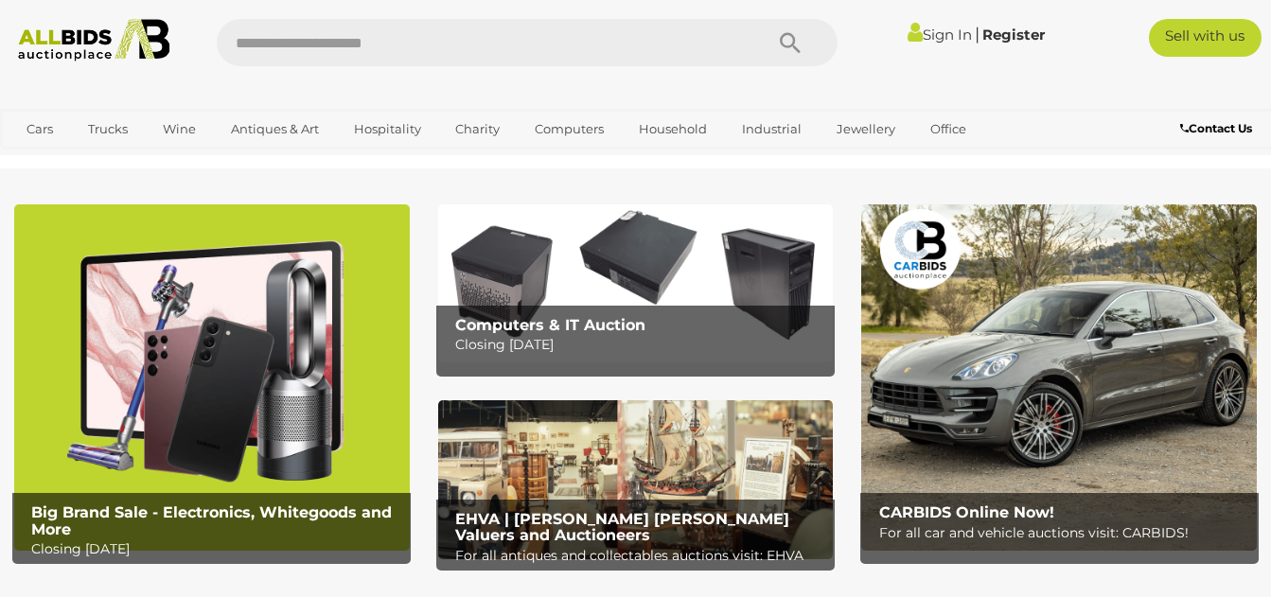
click at [435, 47] on input "text" at bounding box center [481, 42] width 528 height 47
type input "**********"
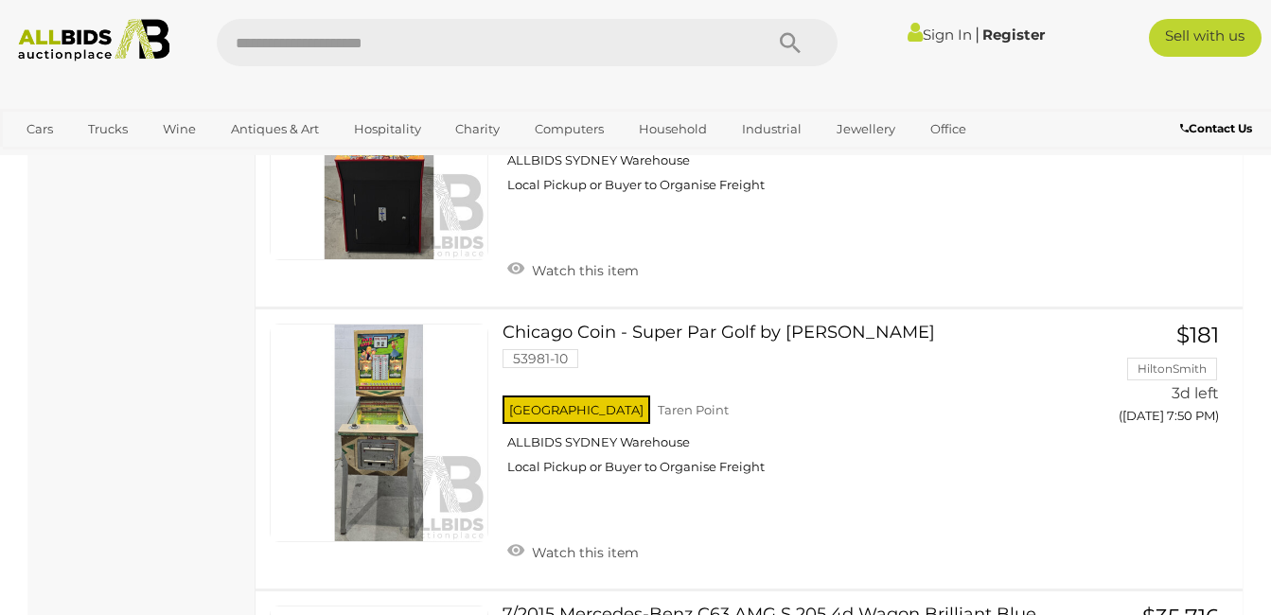
scroll to position [5742, 0]
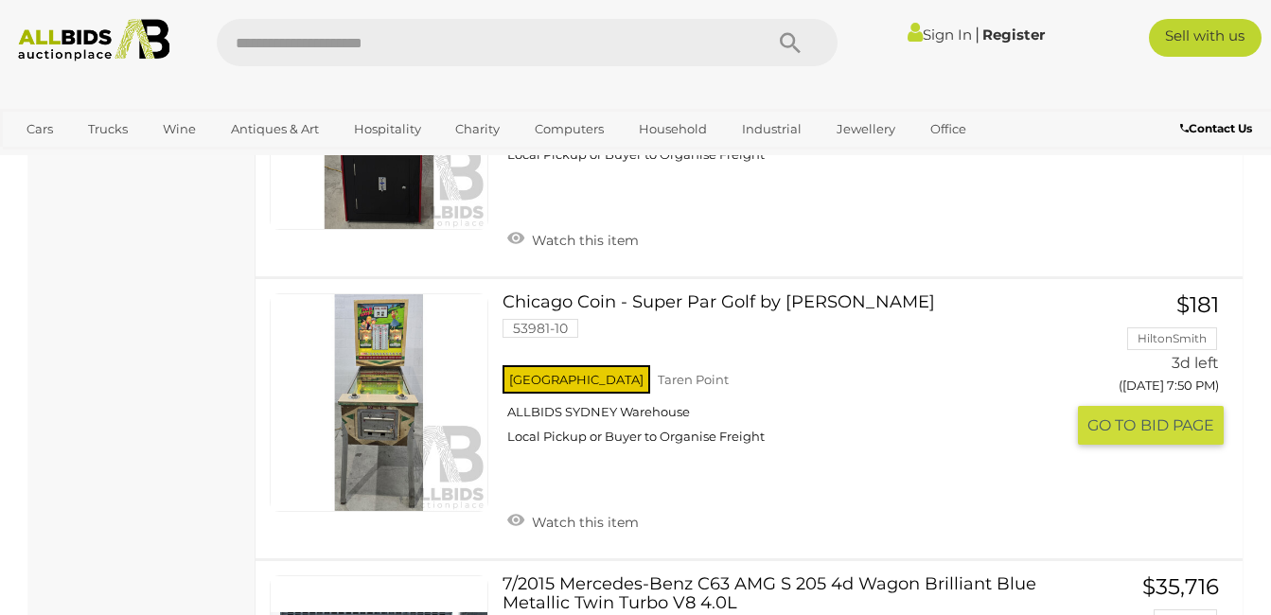
click at [640, 304] on link "Chicago Coin - Super Par Golf by Deez 53981-10 NSW Taren Point ALLBIDS SYDNEY W…" at bounding box center [790, 376] width 547 height 166
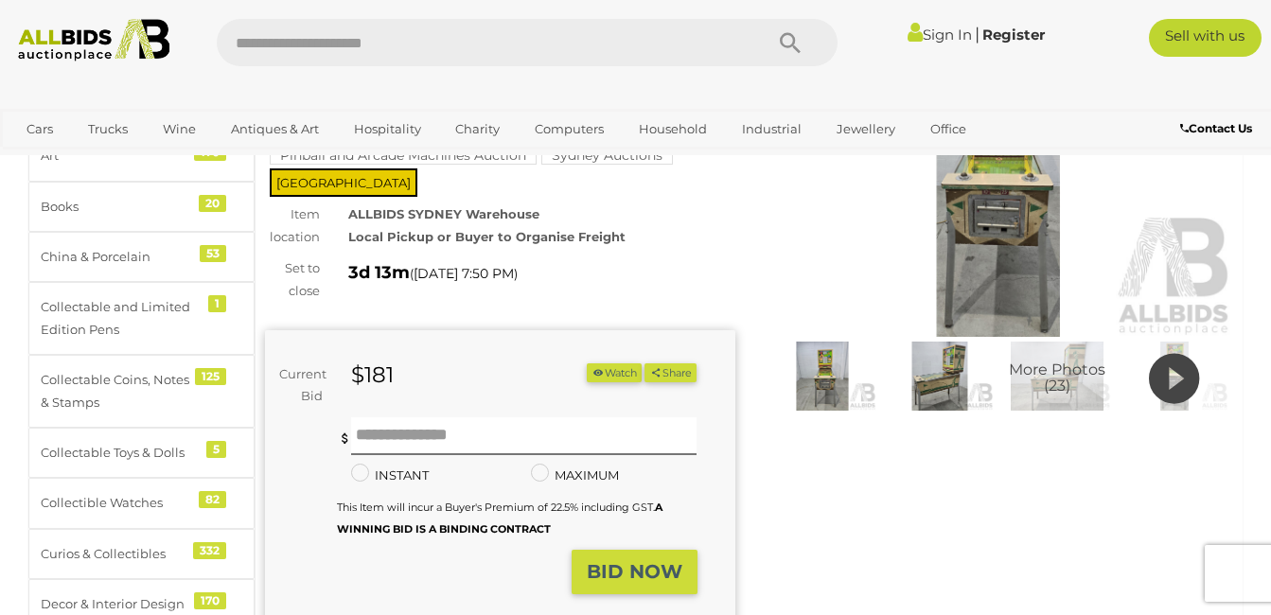
scroll to position [207, 0]
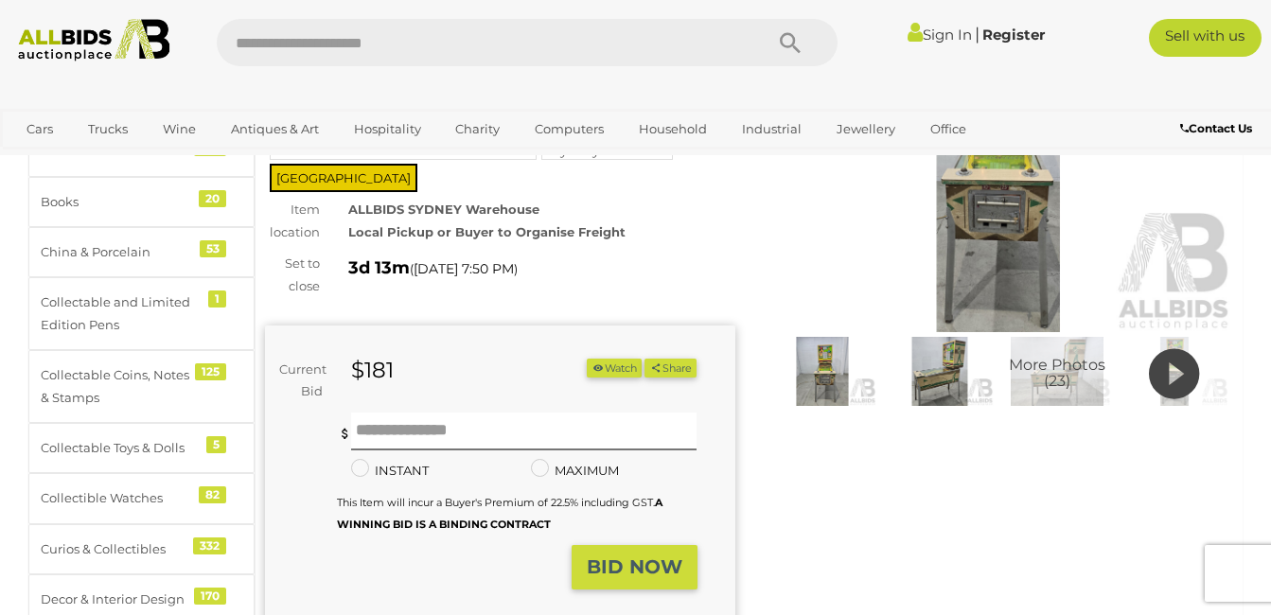
click at [949, 384] on img at bounding box center [940, 372] width 108 height 70
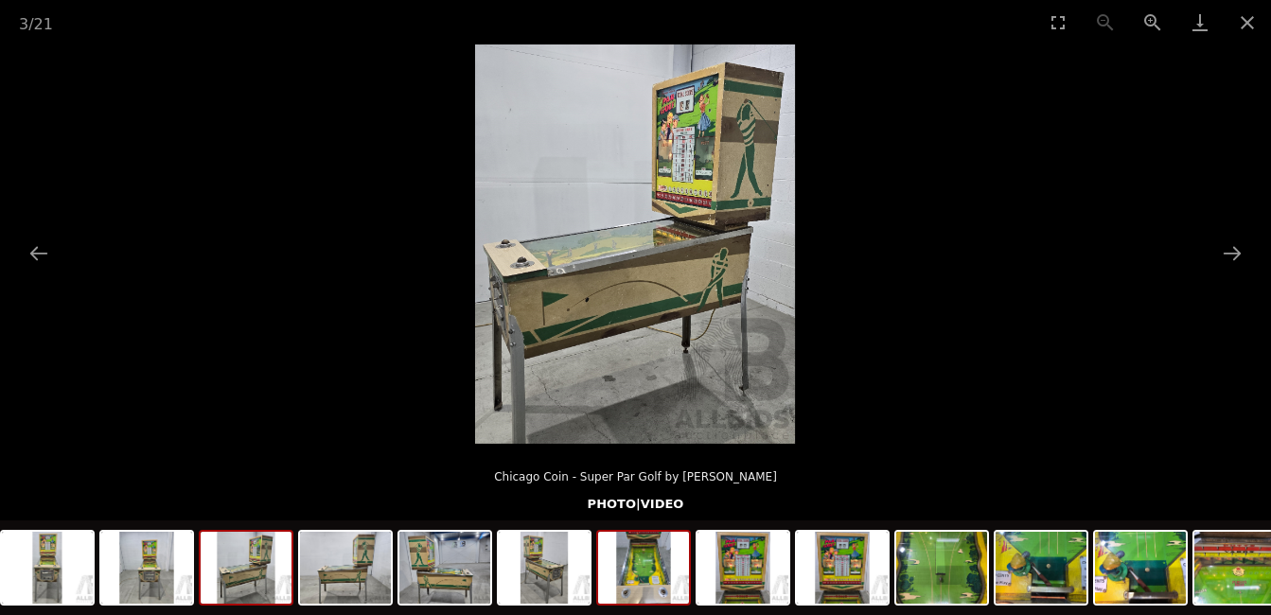
click at [660, 582] on img at bounding box center [643, 568] width 91 height 72
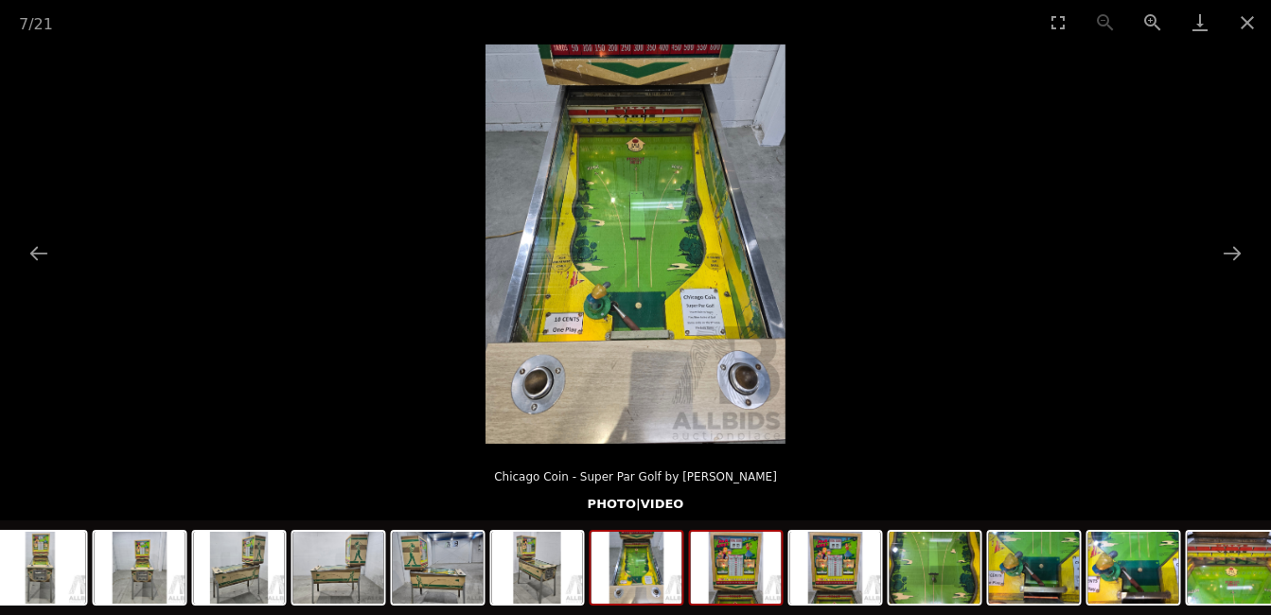
click at [738, 580] on img at bounding box center [736, 568] width 91 height 72
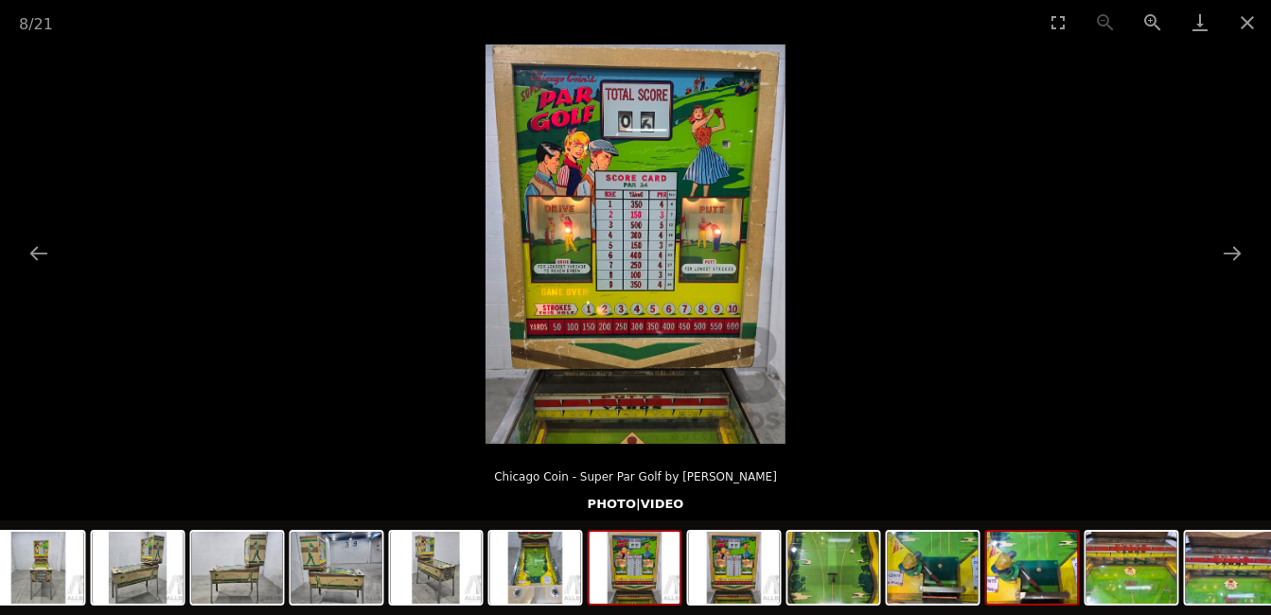
click at [1059, 580] on img at bounding box center [1032, 568] width 91 height 72
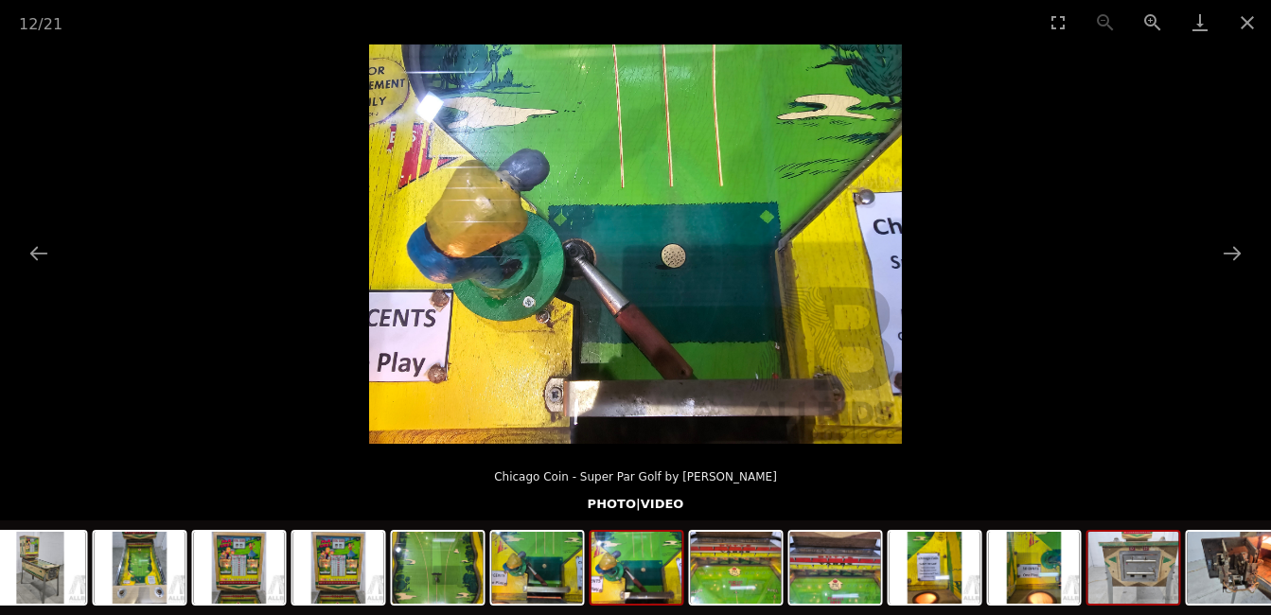
click at [1127, 578] on img at bounding box center [1133, 568] width 91 height 72
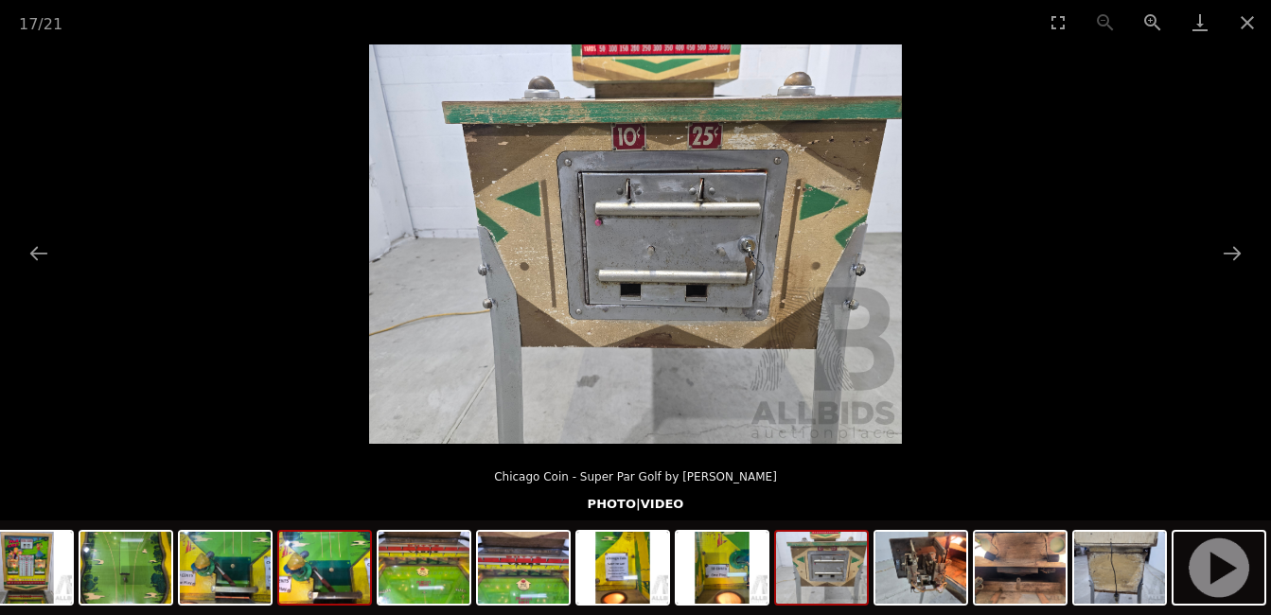
click at [344, 583] on img at bounding box center [324, 568] width 91 height 72
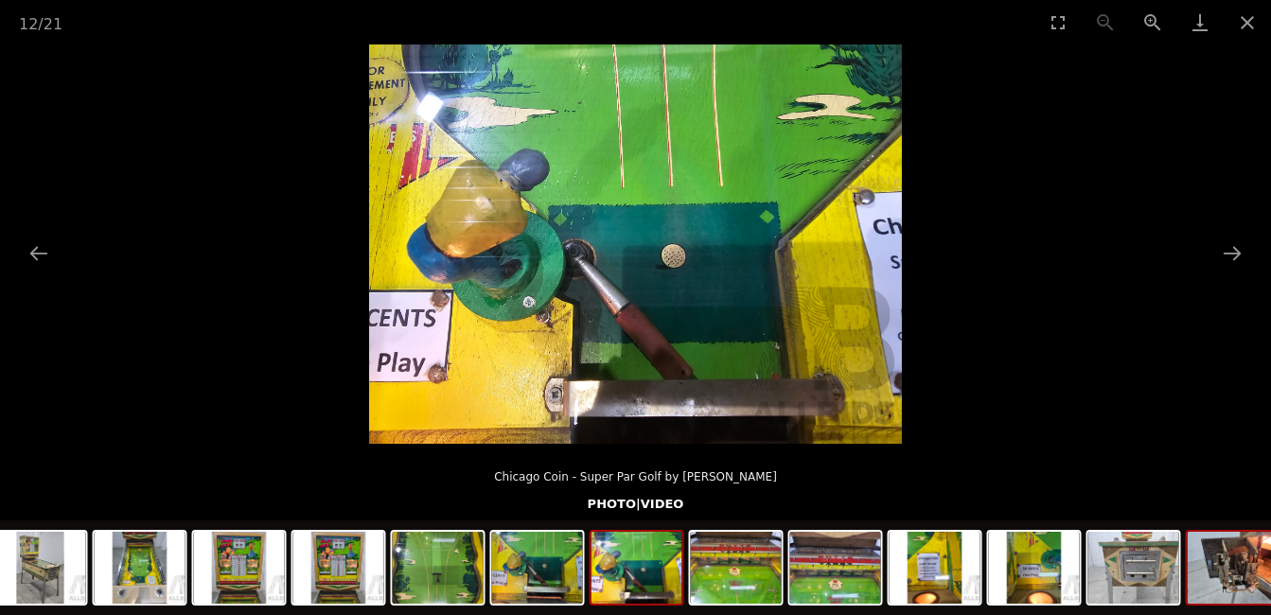
click at [1232, 573] on img at bounding box center [1233, 568] width 91 height 72
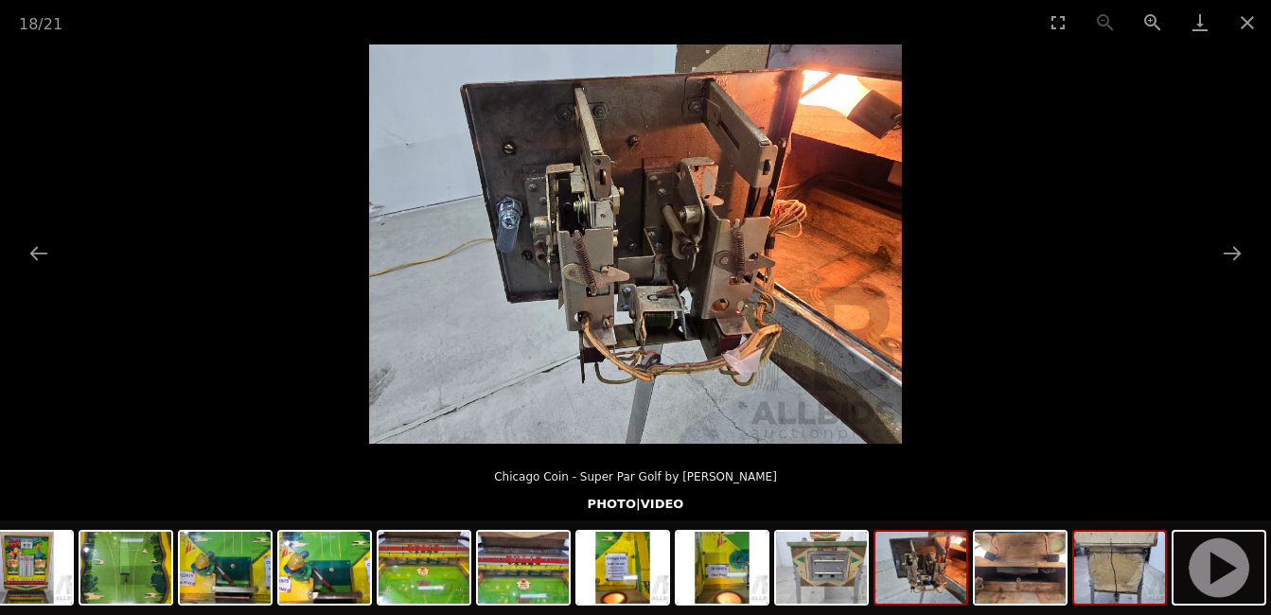
click at [1127, 585] on img at bounding box center [1119, 568] width 91 height 72
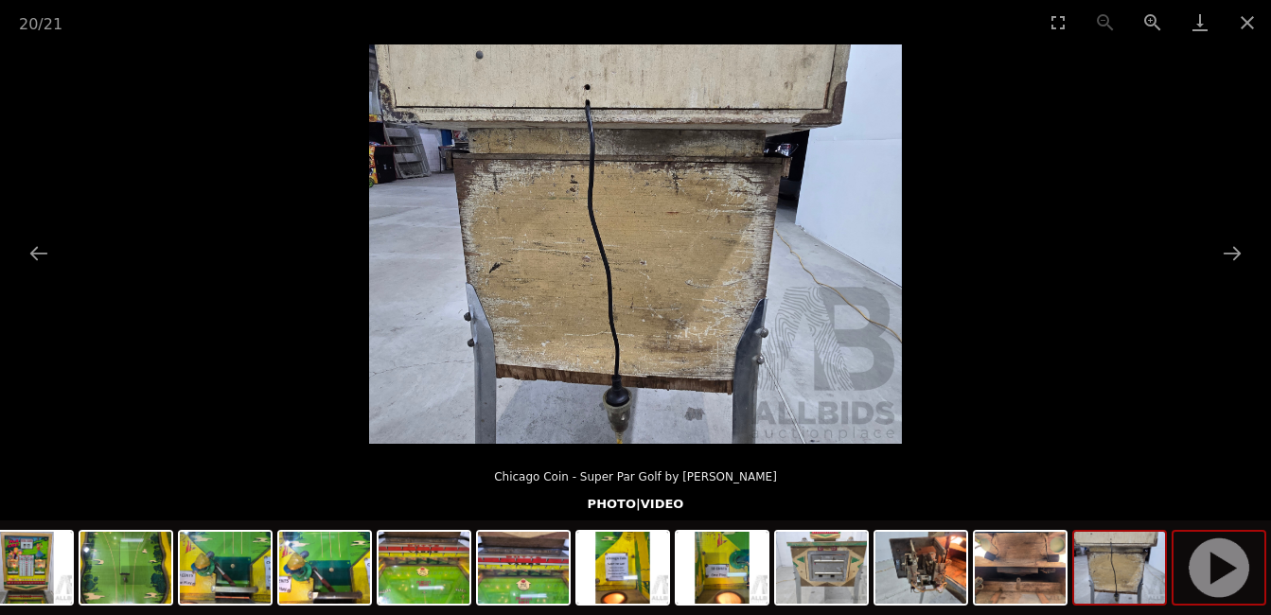
click at [1223, 587] on img at bounding box center [1218, 568] width 91 height 72
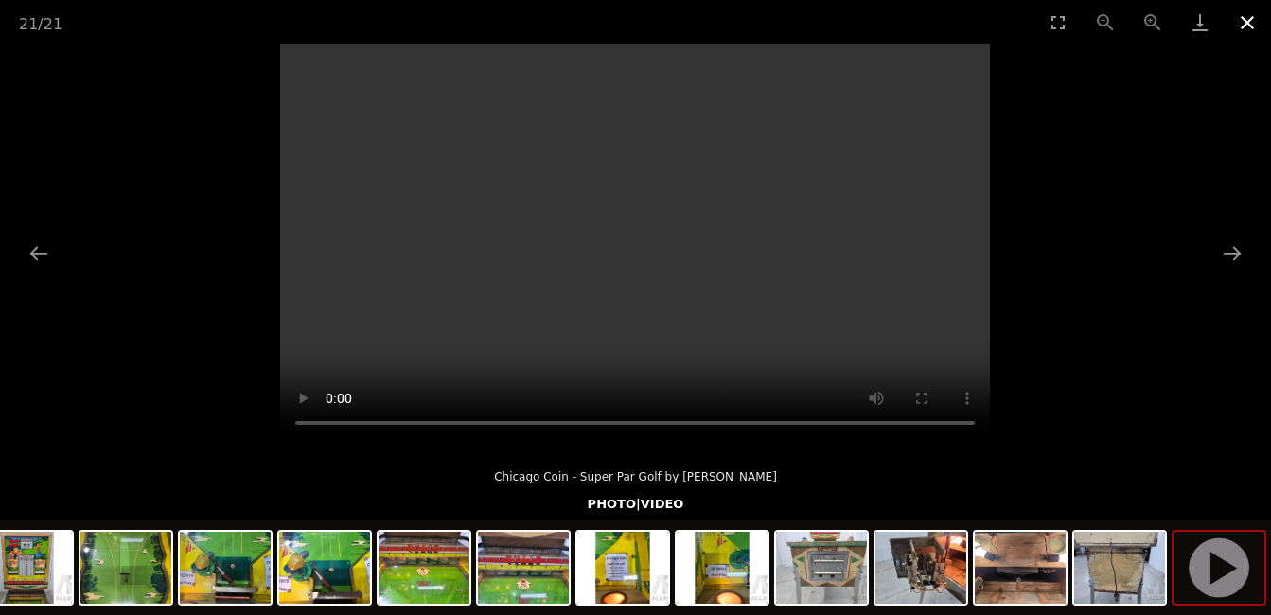
click at [1252, 31] on button "Close gallery" at bounding box center [1247, 22] width 47 height 44
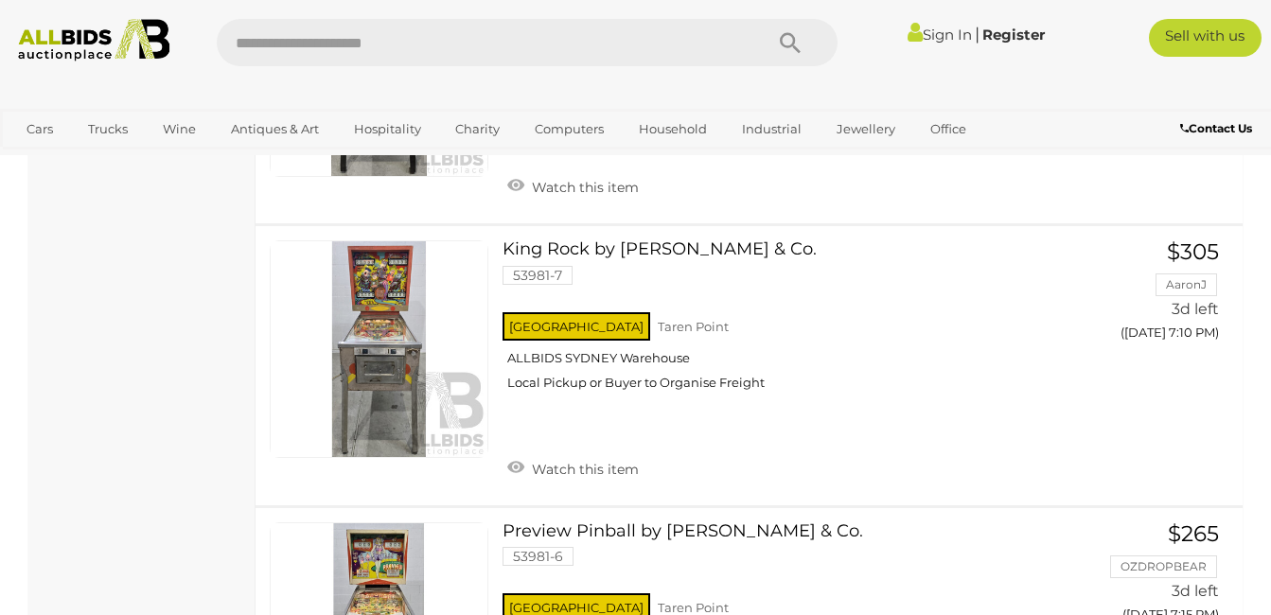
scroll to position [4089, 0]
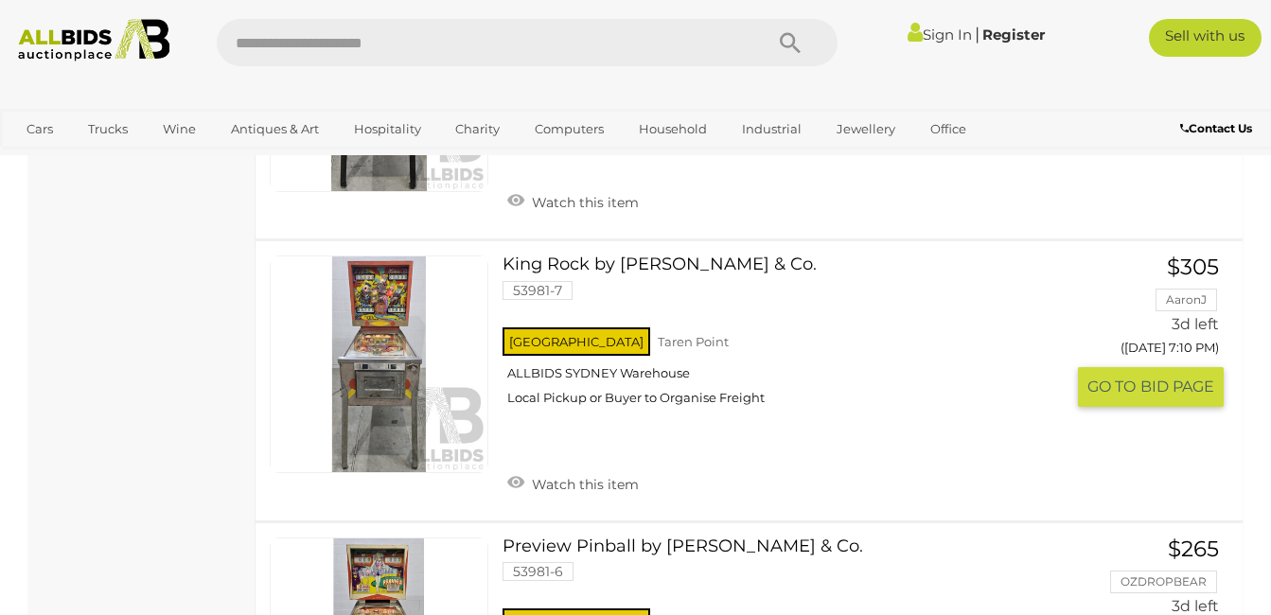
click at [571, 256] on link "King Rock by D. Gottlieb & Co. 53981-7 NSW Taren Point ALLBIDS SYDNEY Warehouse" at bounding box center [790, 338] width 547 height 166
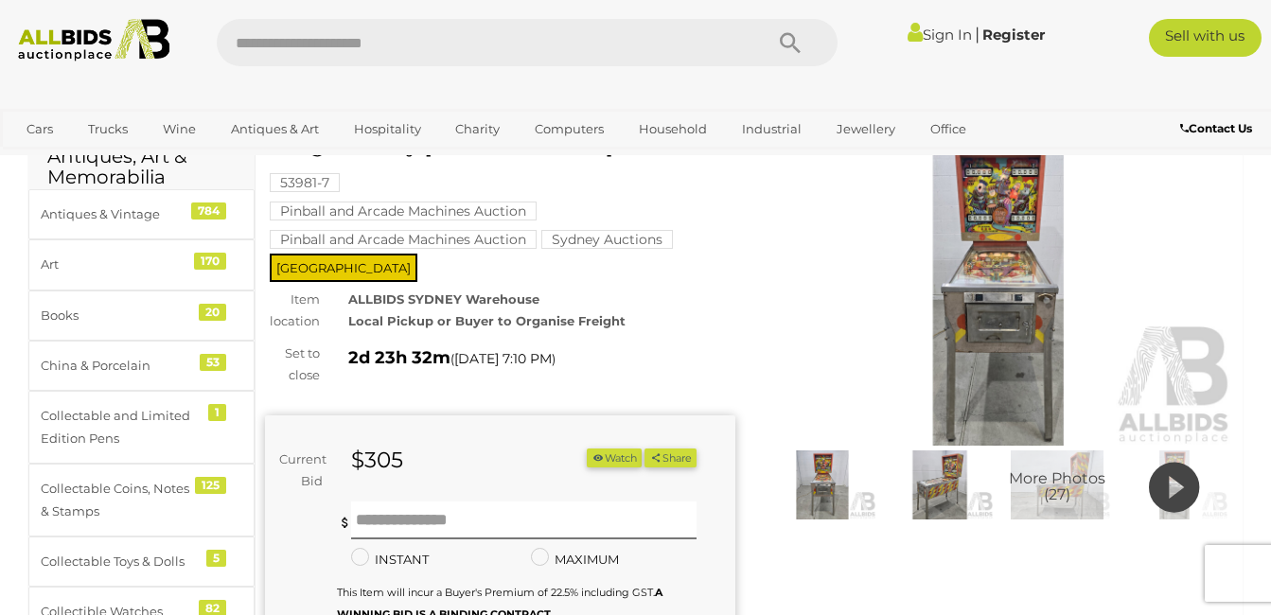
scroll to position [198, 0]
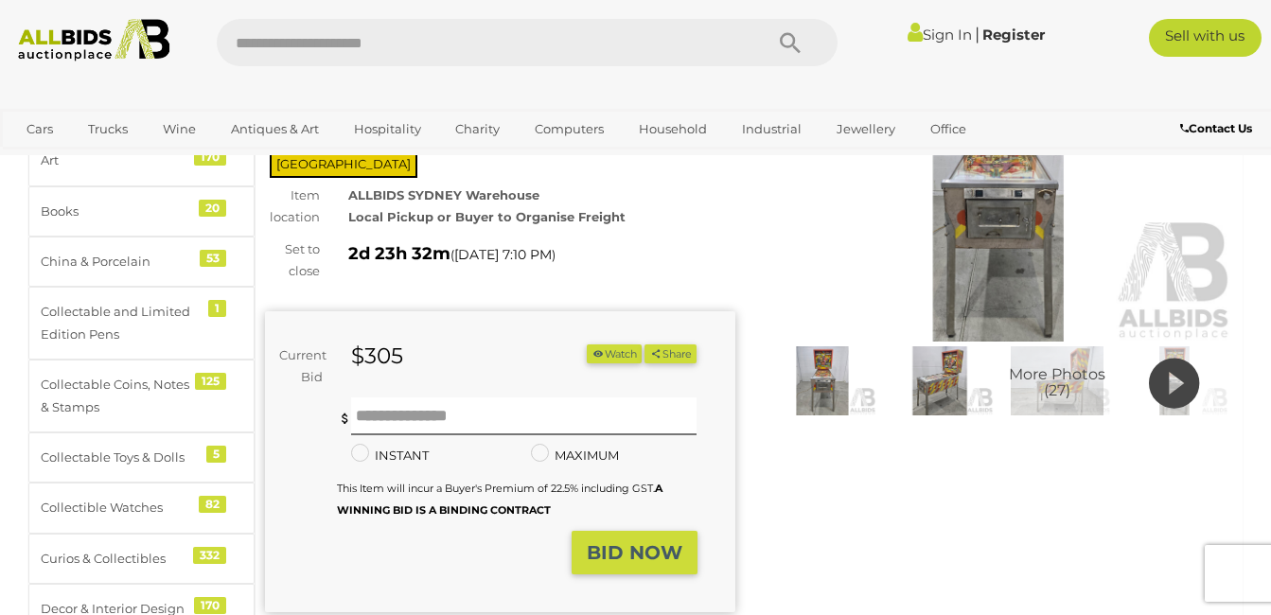
click at [941, 381] on img at bounding box center [940, 381] width 108 height 70
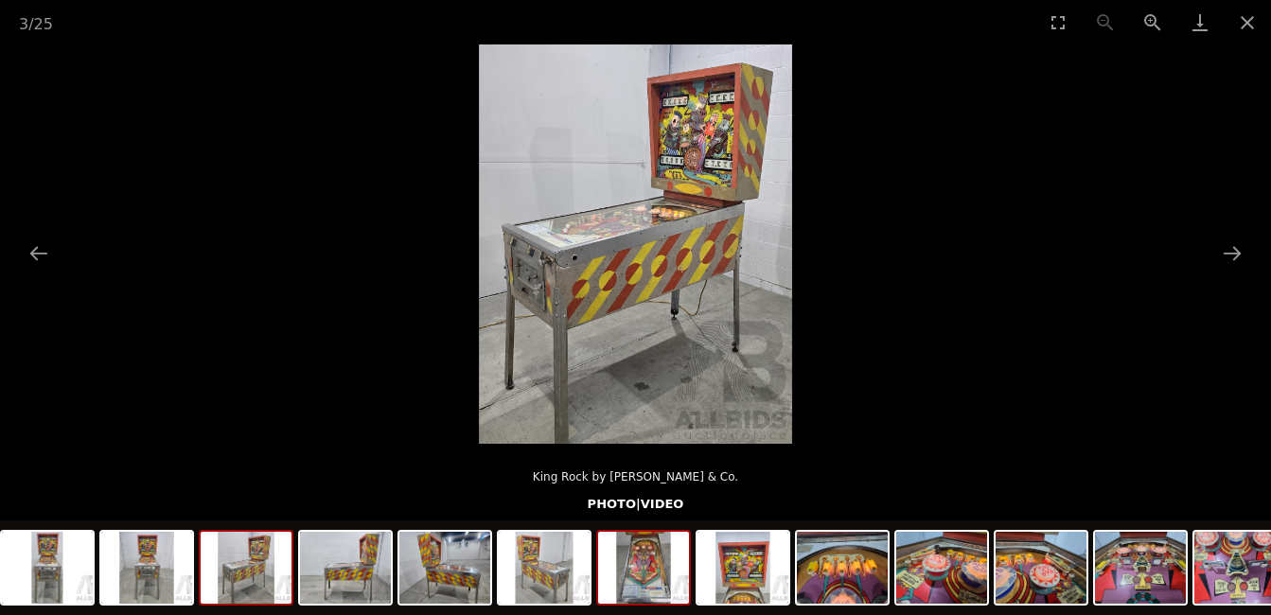
click at [652, 576] on img at bounding box center [643, 568] width 91 height 72
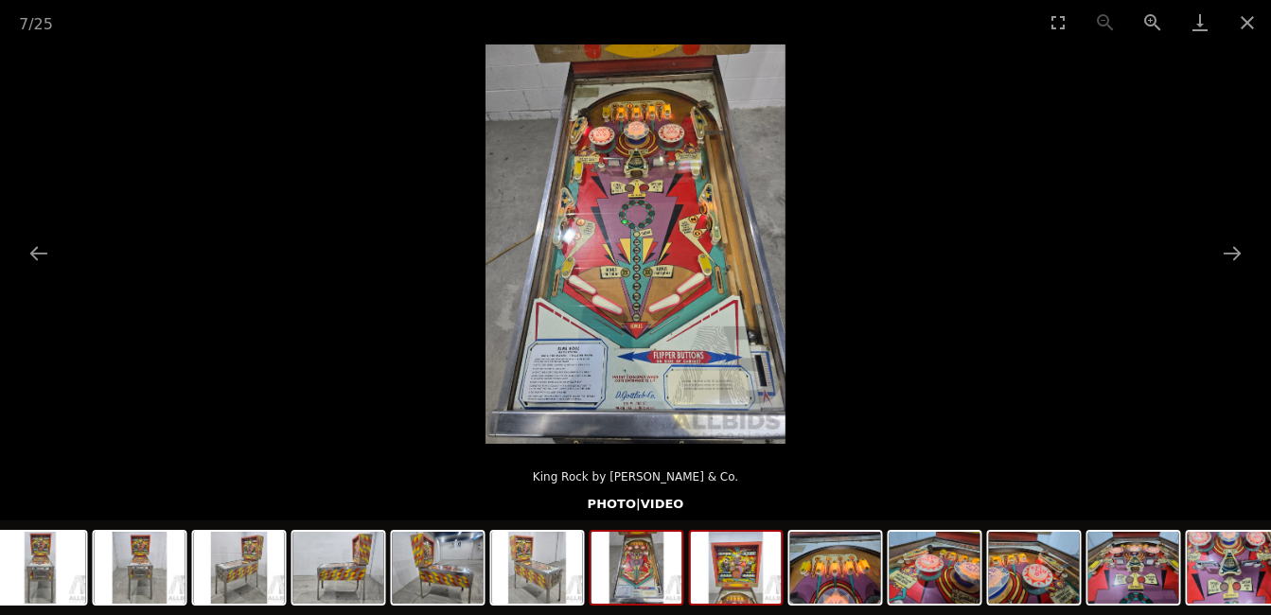
click at [731, 590] on img at bounding box center [736, 568] width 91 height 72
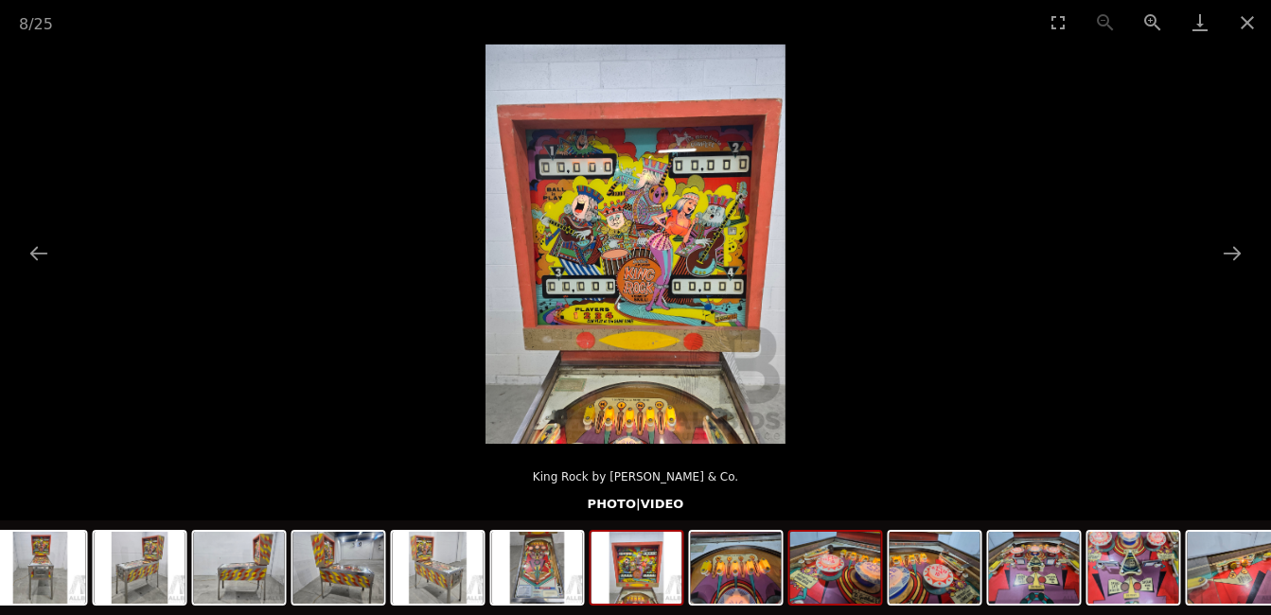
click at [825, 592] on img at bounding box center [835, 568] width 91 height 72
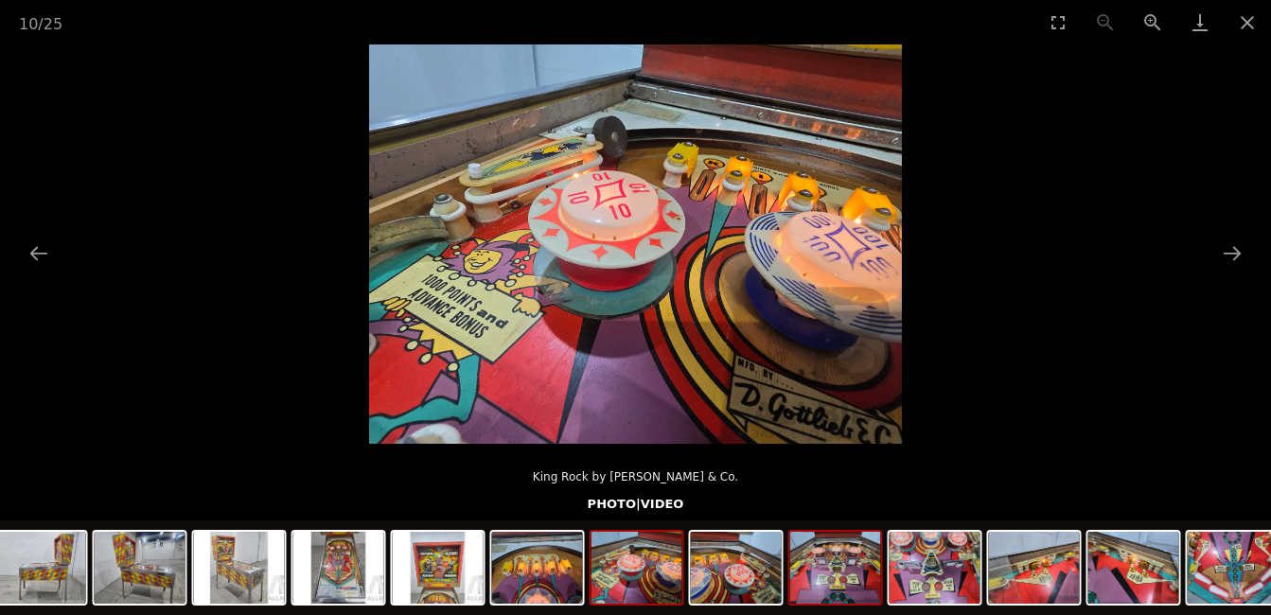
click at [864, 602] on img at bounding box center [835, 568] width 91 height 72
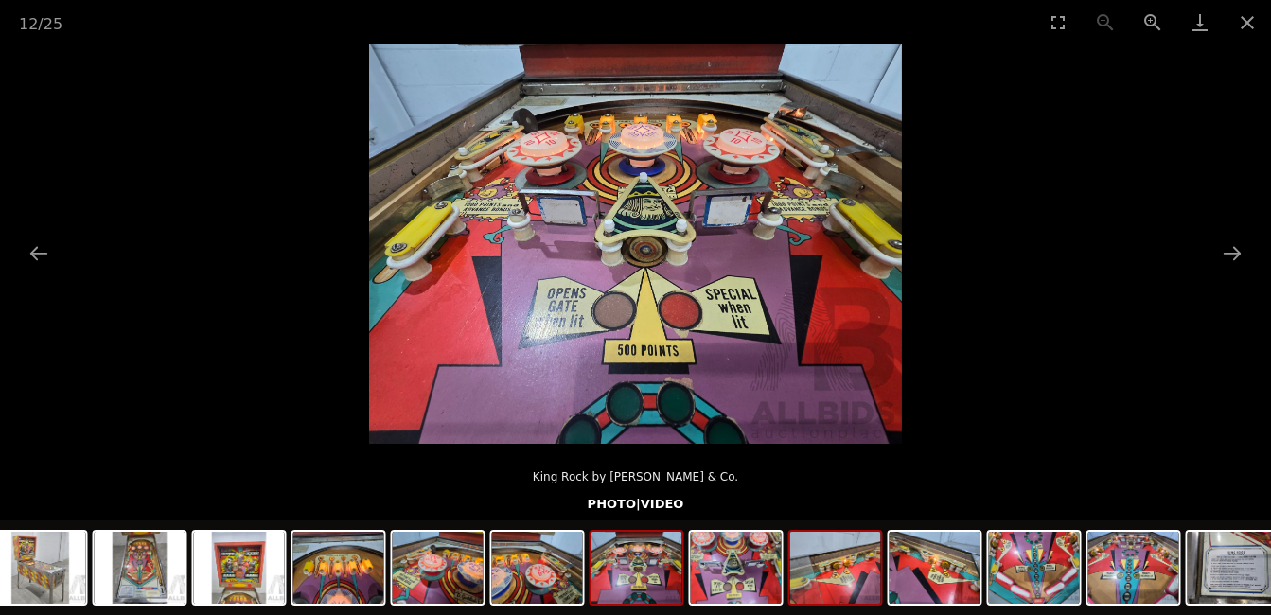
click at [859, 600] on img at bounding box center [835, 568] width 91 height 72
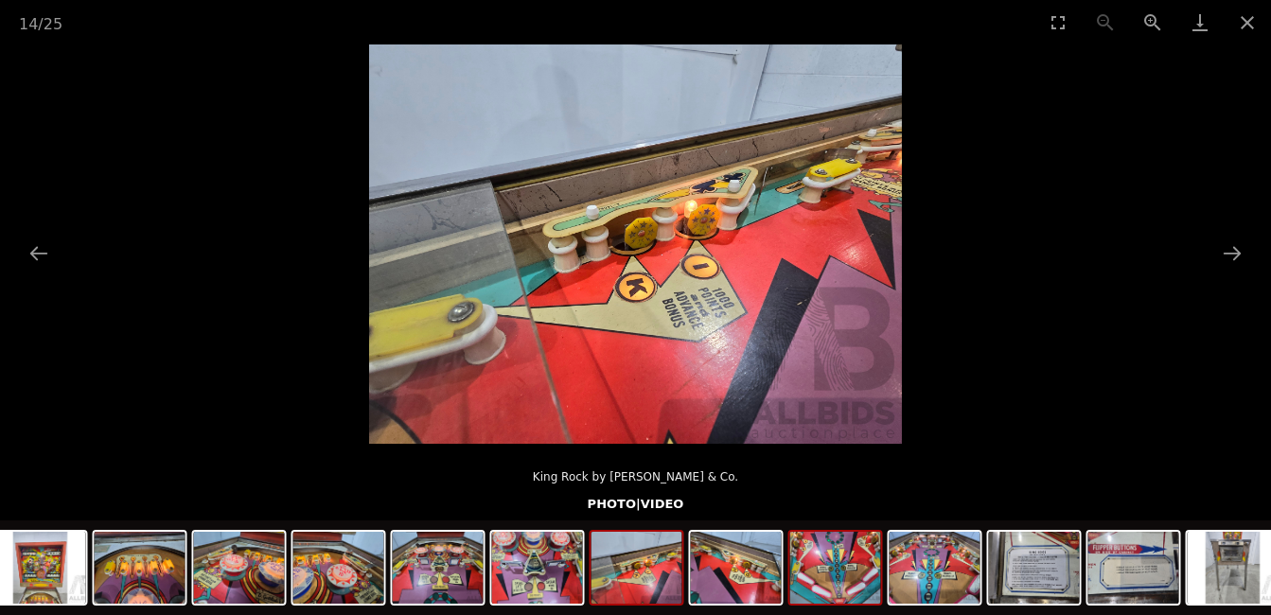
click at [848, 593] on img at bounding box center [835, 568] width 91 height 72
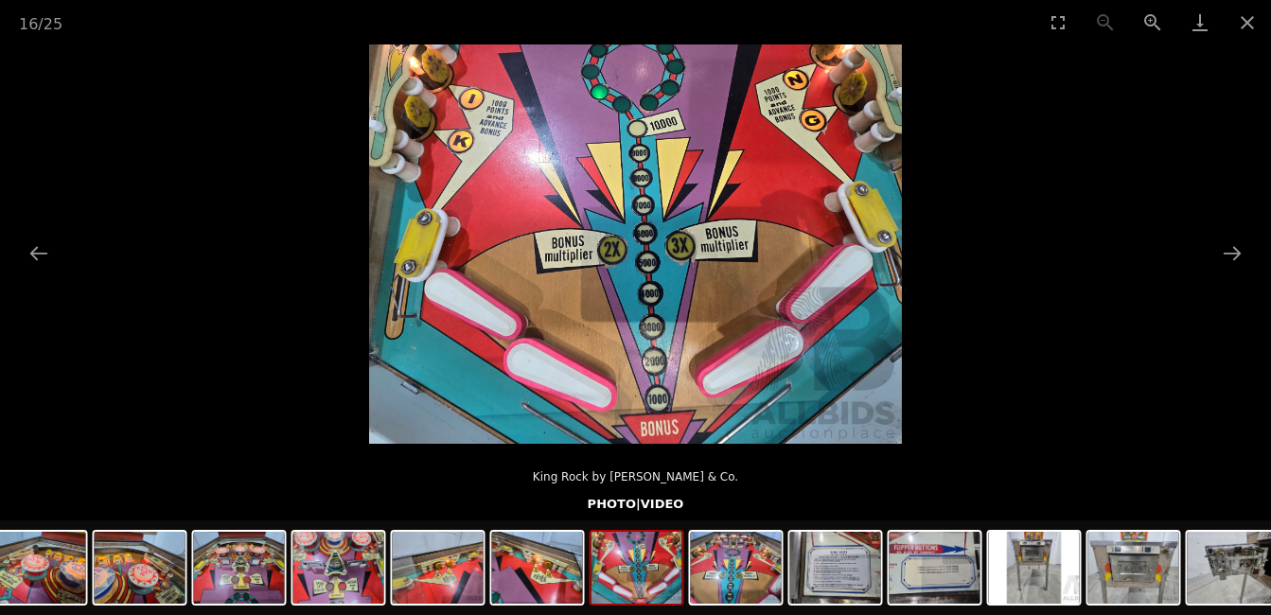
click at [848, 593] on img at bounding box center [835, 568] width 91 height 72
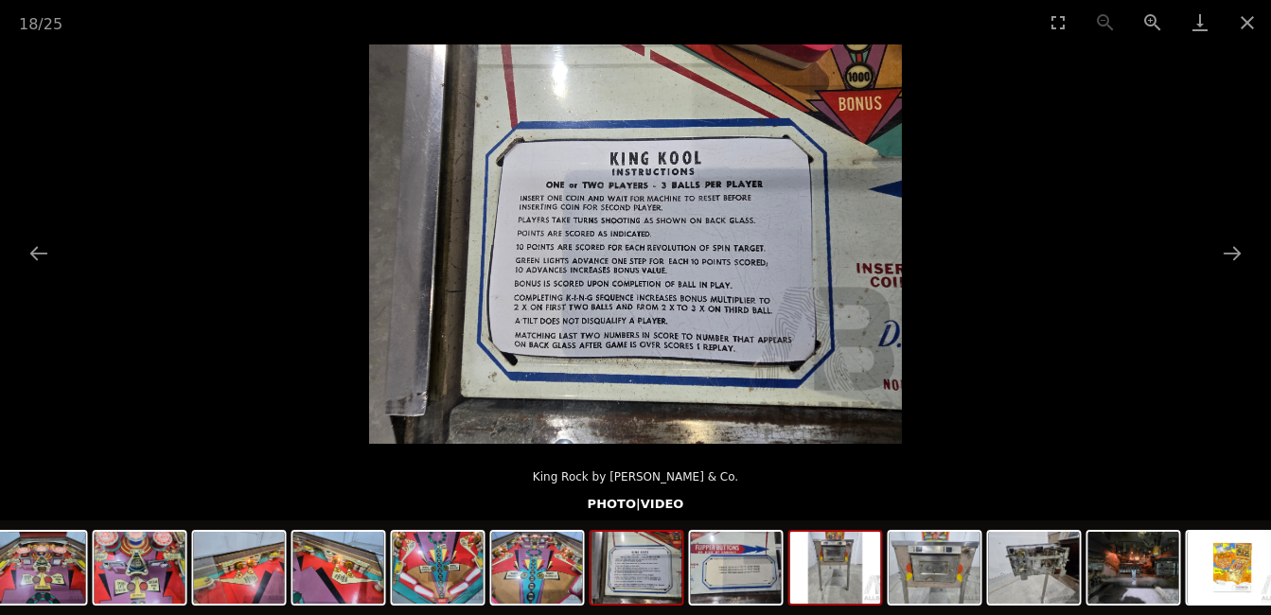
click at [851, 590] on img at bounding box center [835, 568] width 91 height 72
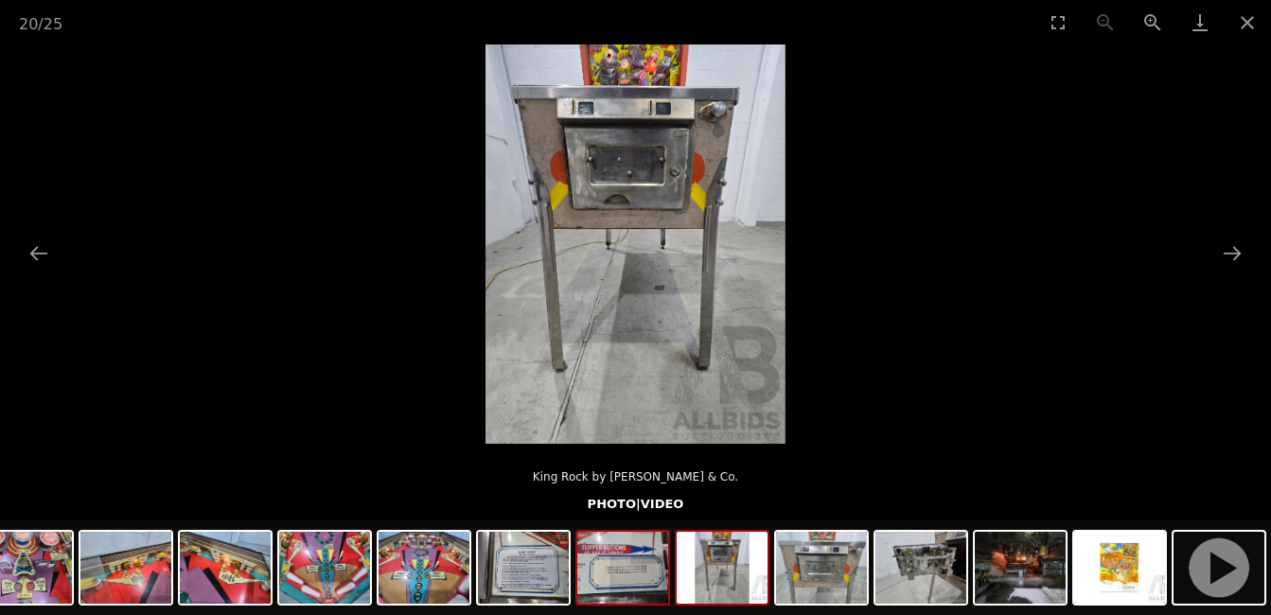
click at [645, 589] on img at bounding box center [622, 568] width 91 height 72
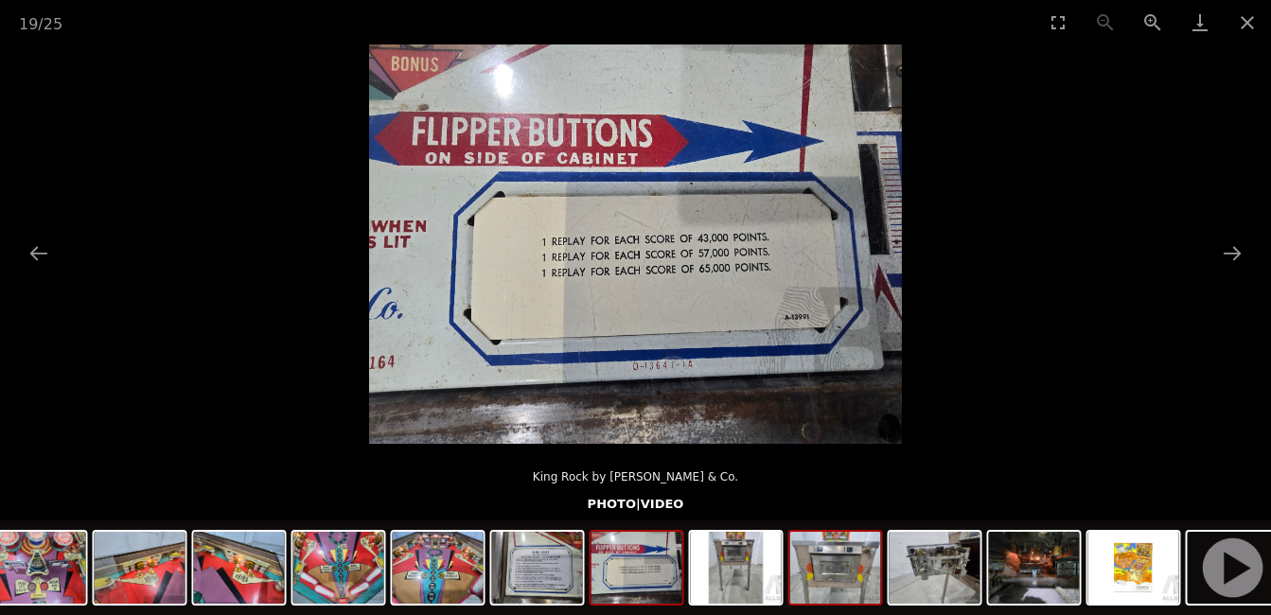
click at [819, 591] on img at bounding box center [835, 568] width 91 height 72
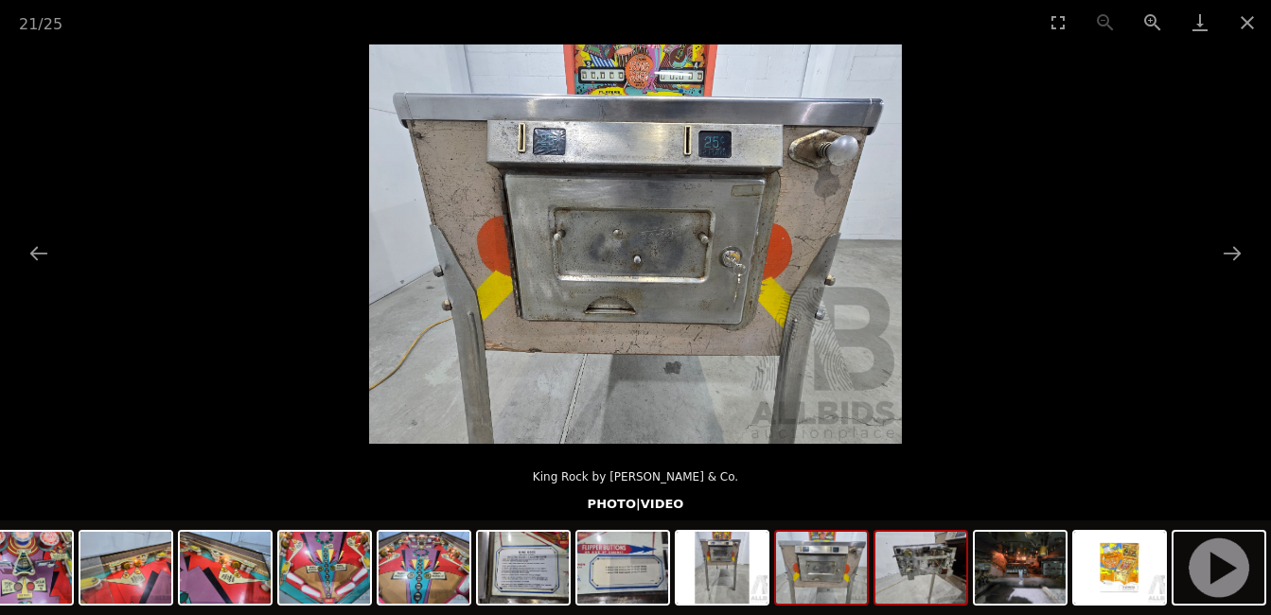
click at [928, 593] on img at bounding box center [920, 568] width 91 height 72
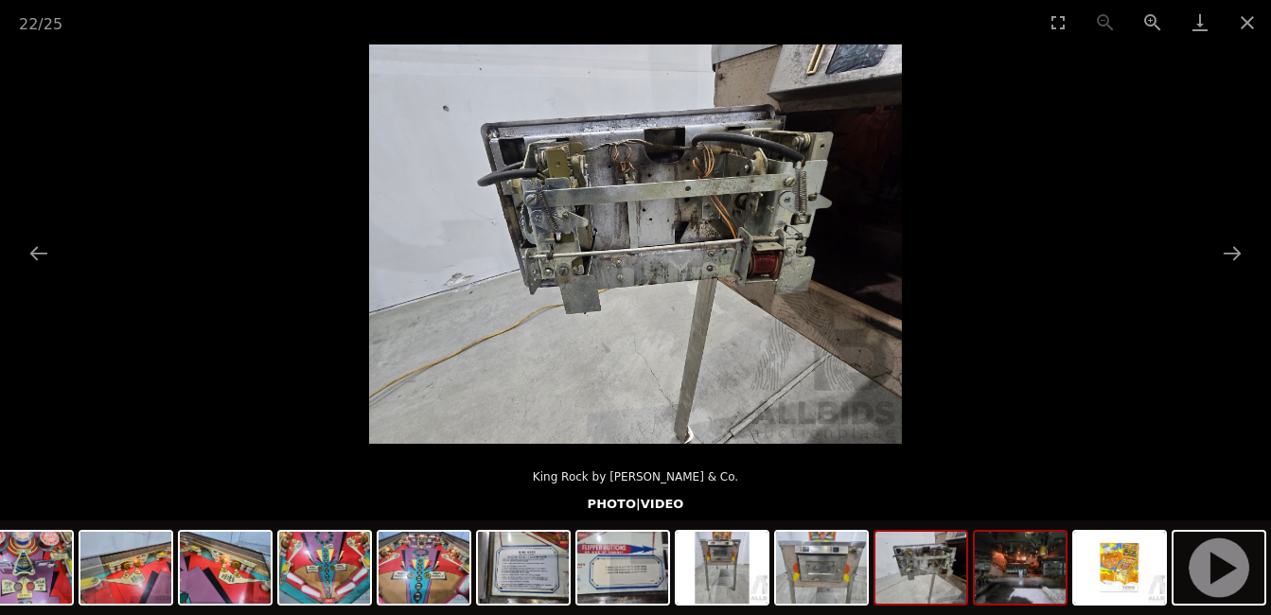
click at [981, 593] on img at bounding box center [1020, 568] width 91 height 72
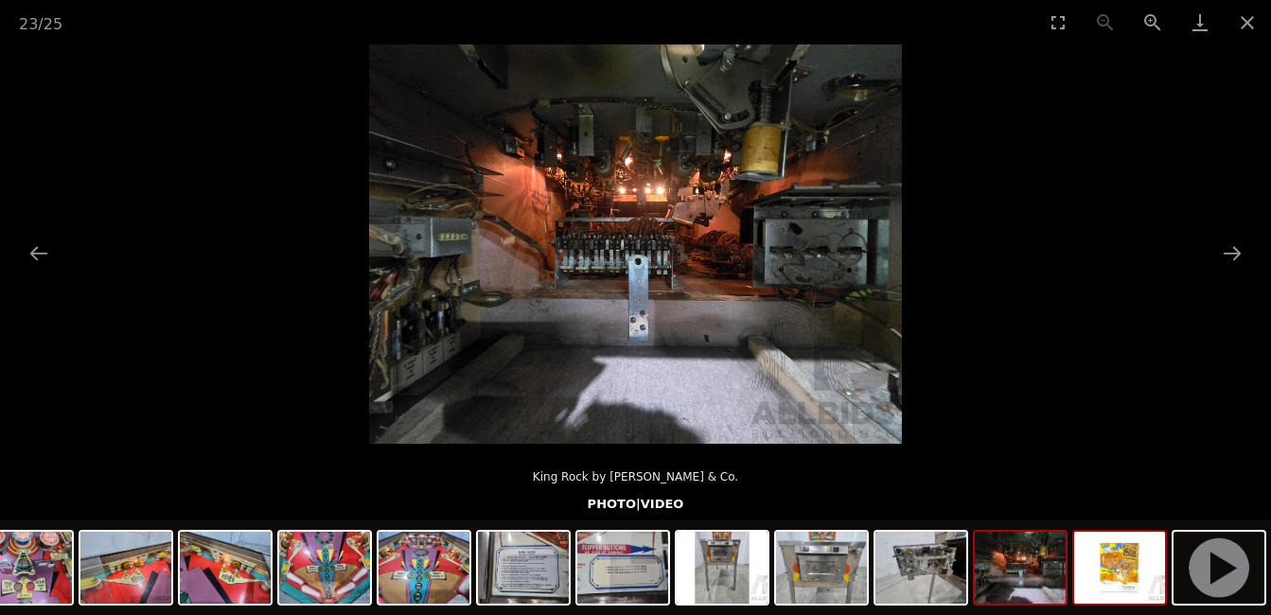
click at [1108, 567] on img at bounding box center [1119, 568] width 91 height 72
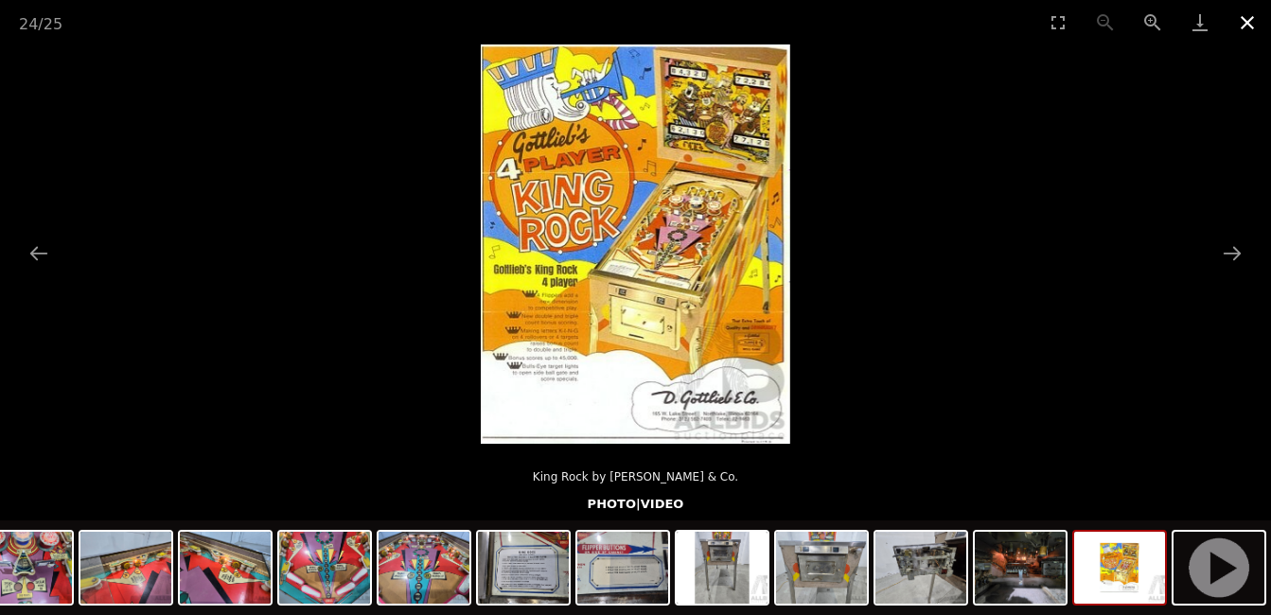
click at [1245, 24] on button "Close gallery" at bounding box center [1247, 22] width 47 height 44
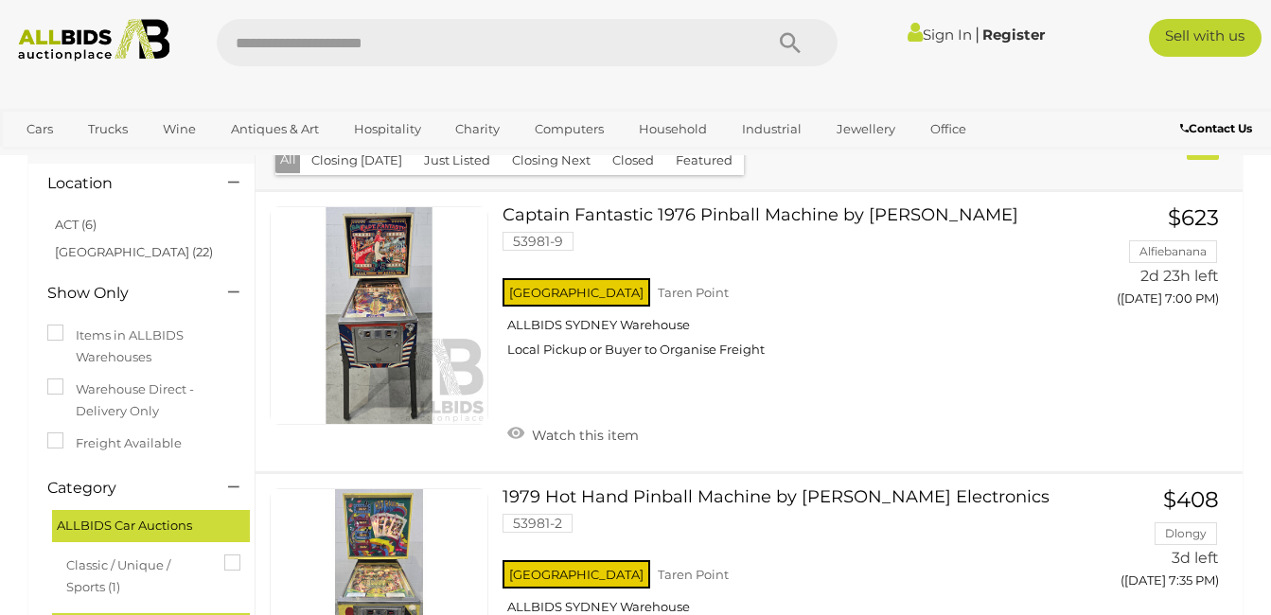
scroll to position [81, 0]
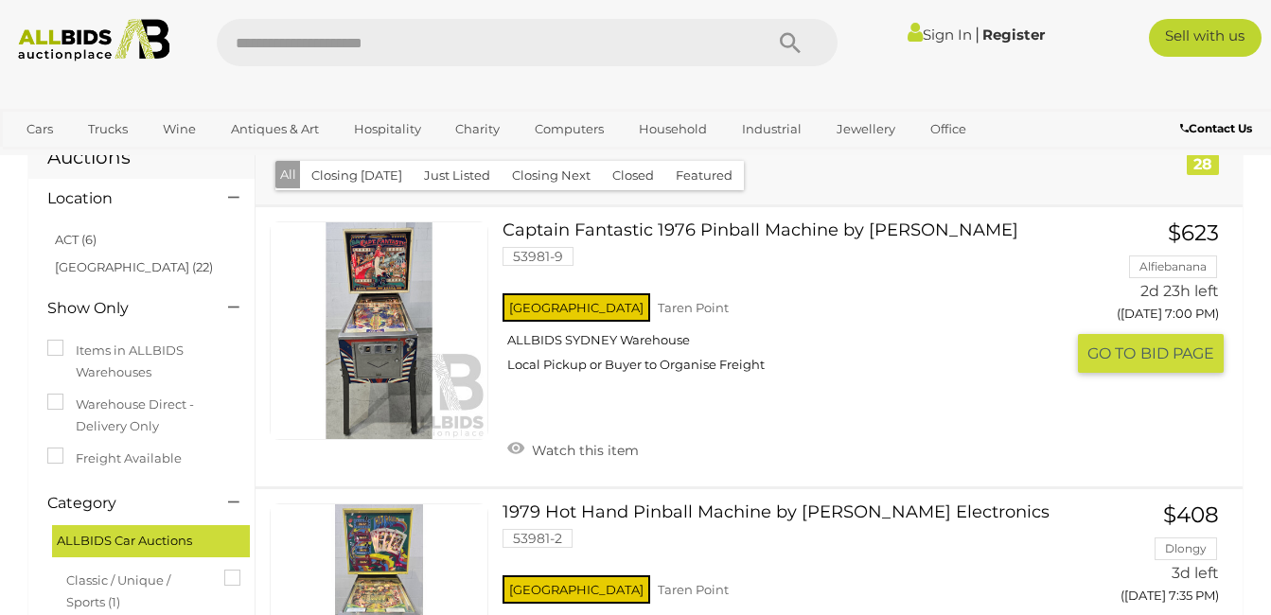
click at [840, 223] on link "Captain Fantastic 1976 Pinball Machine by Bally 53981-9 NSW Taren Point" at bounding box center [790, 304] width 547 height 166
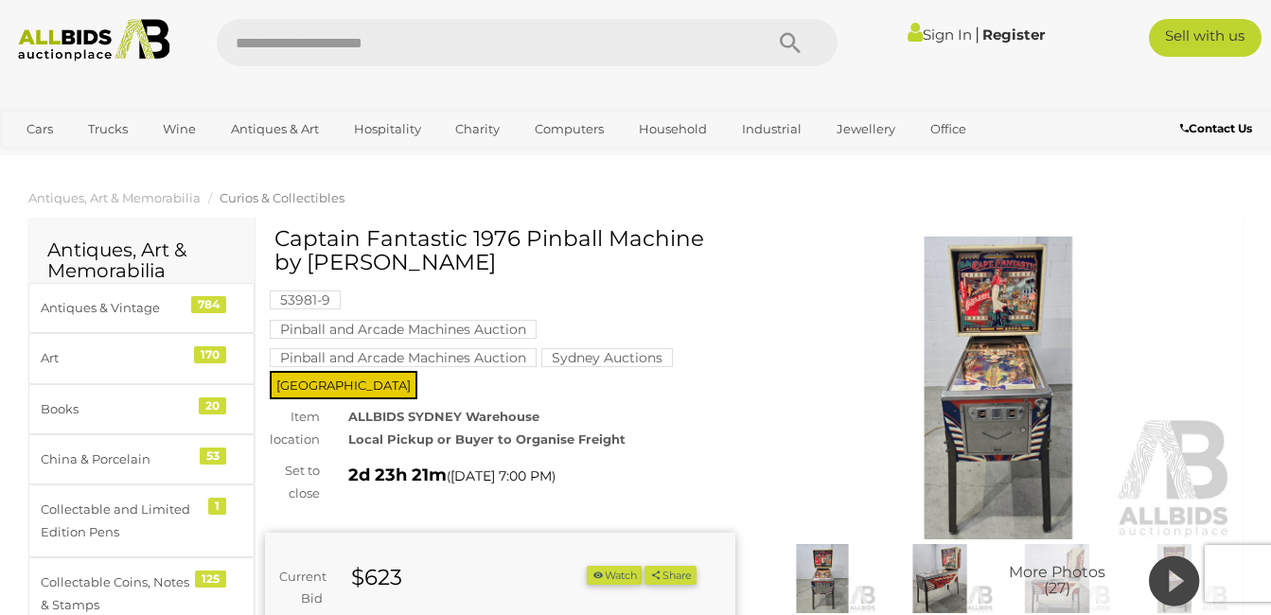
click at [821, 588] on img at bounding box center [822, 579] width 108 height 70
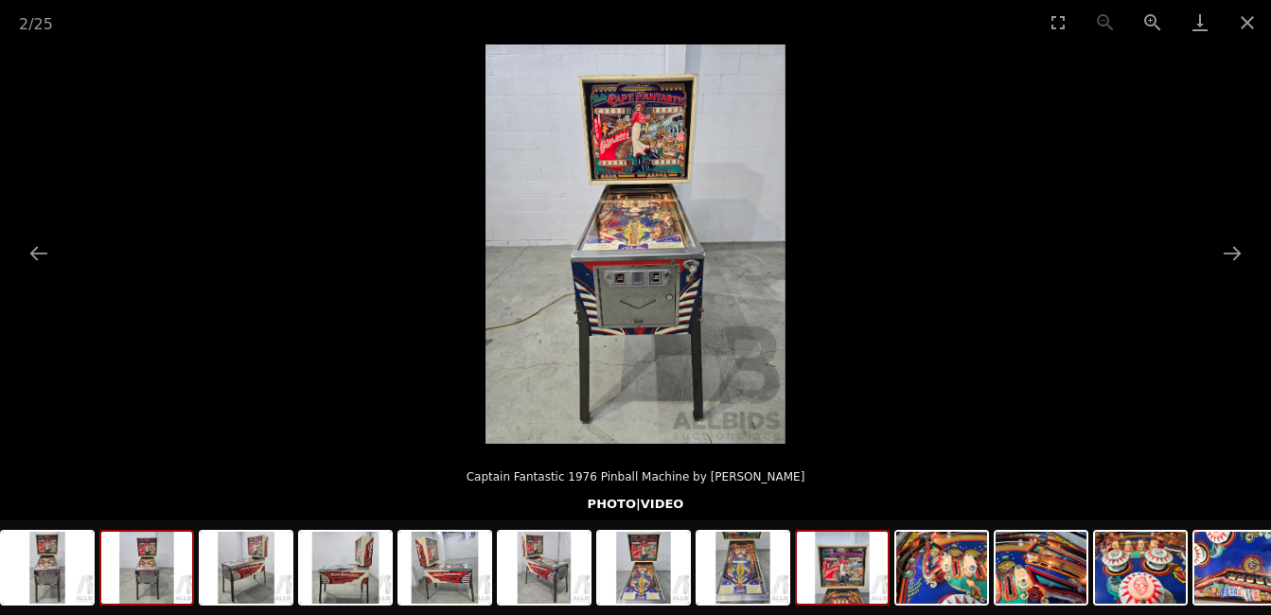
click at [849, 580] on img at bounding box center [842, 568] width 91 height 72
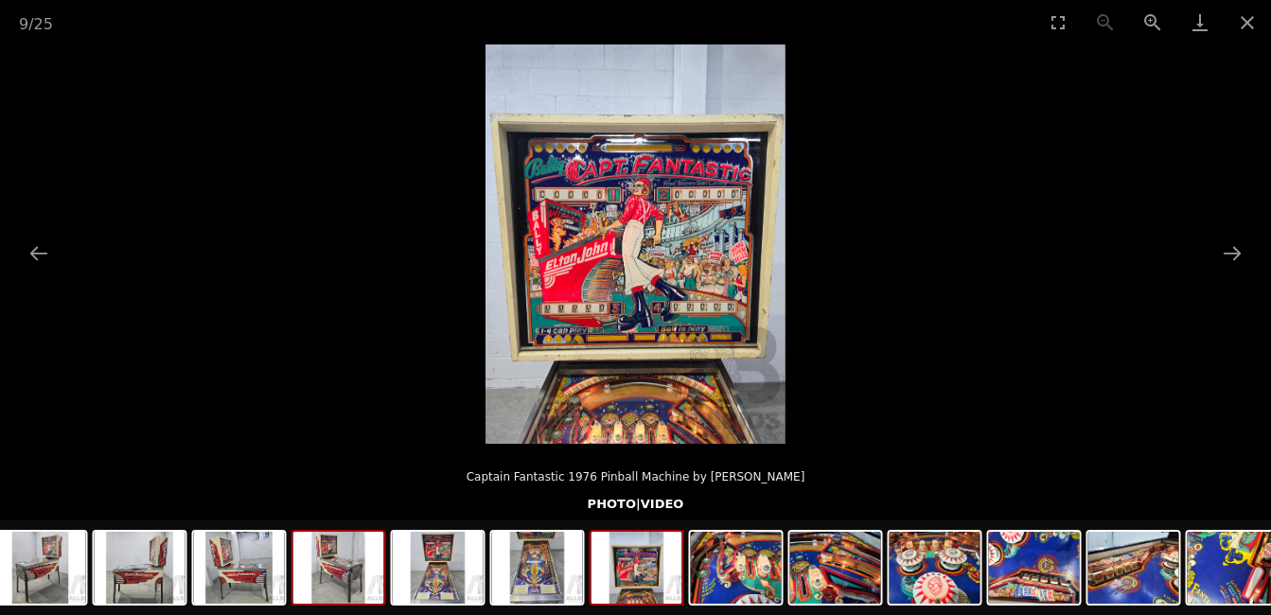
click at [343, 583] on img at bounding box center [338, 568] width 91 height 72
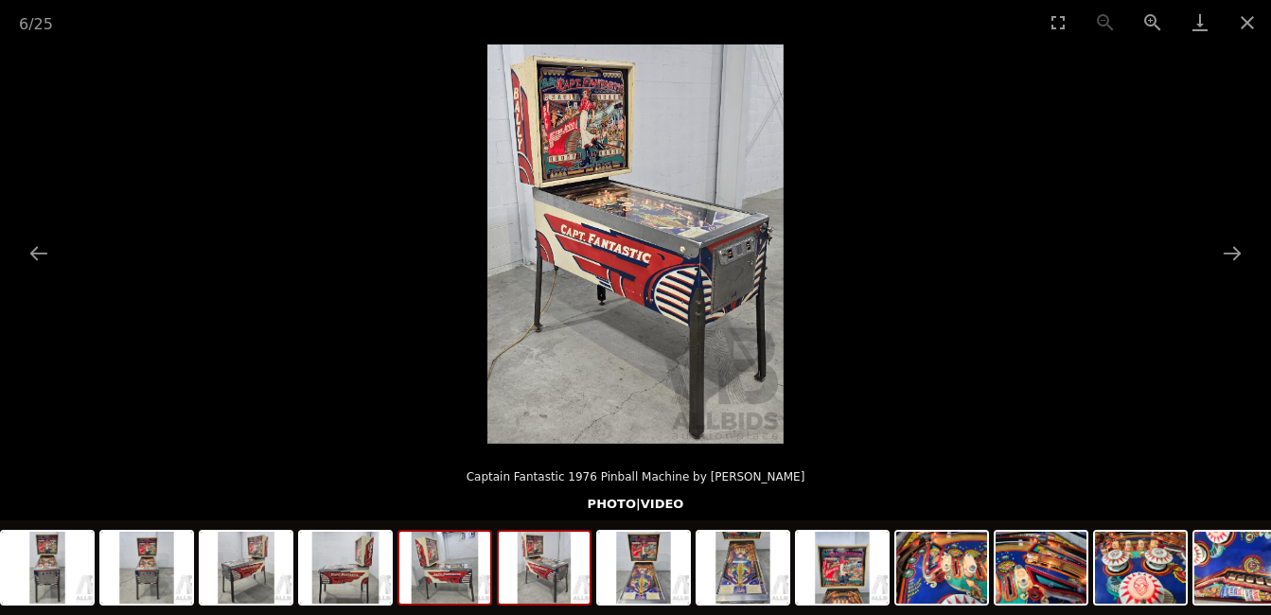
click at [426, 585] on img at bounding box center [444, 568] width 91 height 72
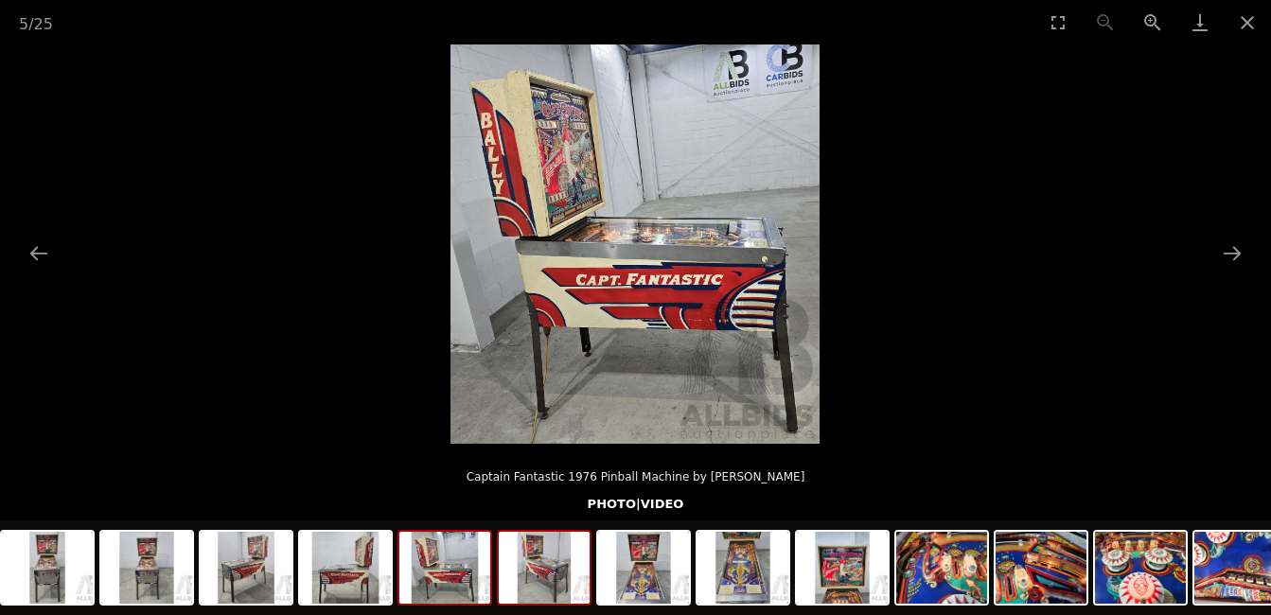
click at [563, 590] on img at bounding box center [544, 568] width 91 height 72
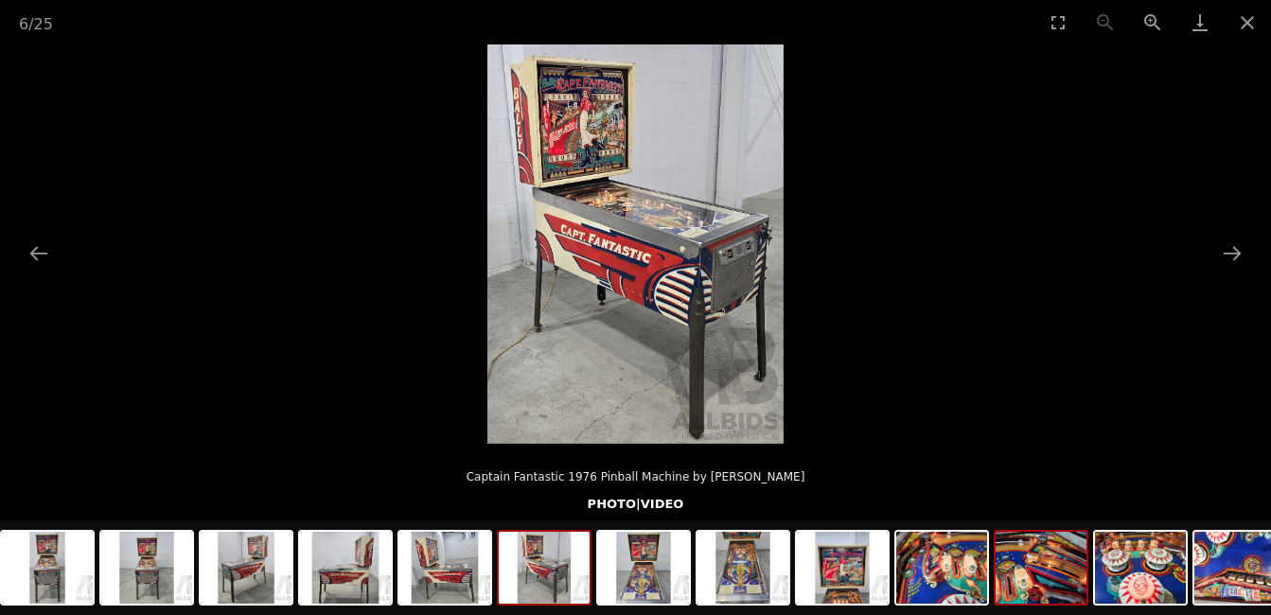
click at [1042, 589] on img at bounding box center [1040, 568] width 91 height 72
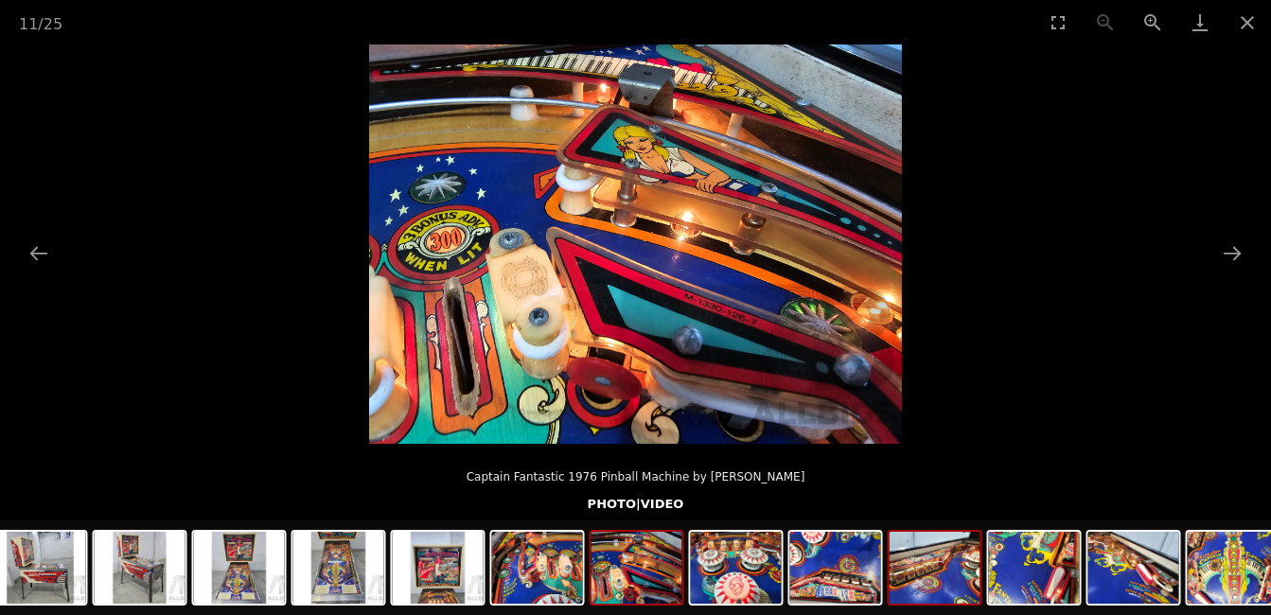
click at [943, 590] on img at bounding box center [935, 568] width 91 height 72
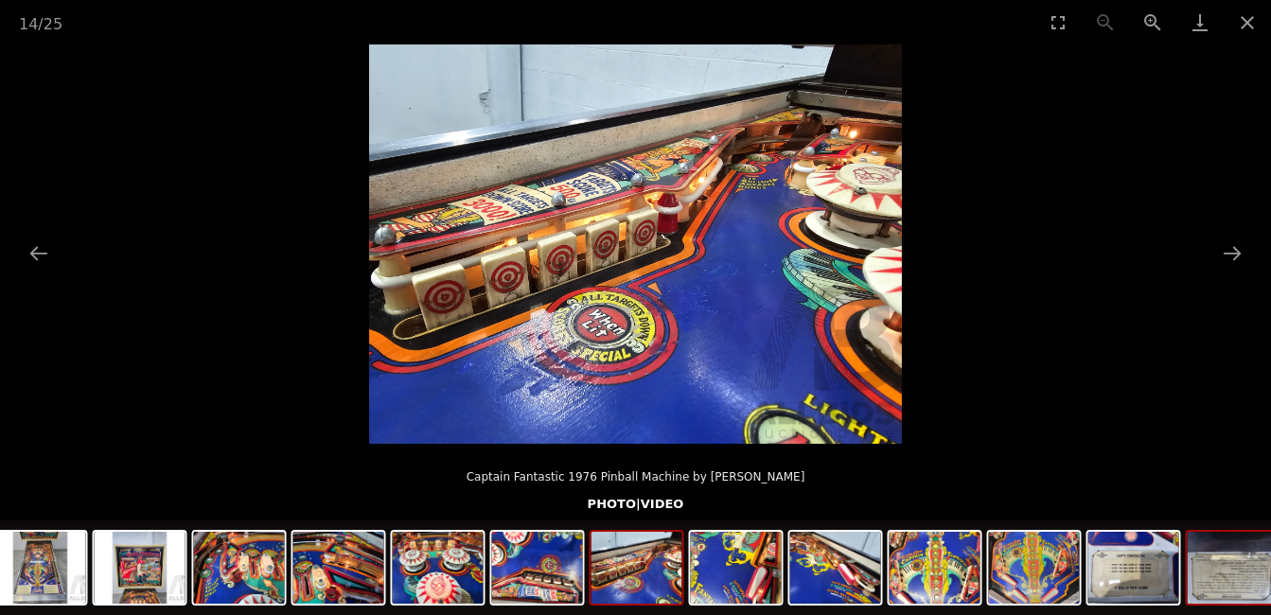
click at [1232, 574] on img at bounding box center [1233, 568] width 91 height 72
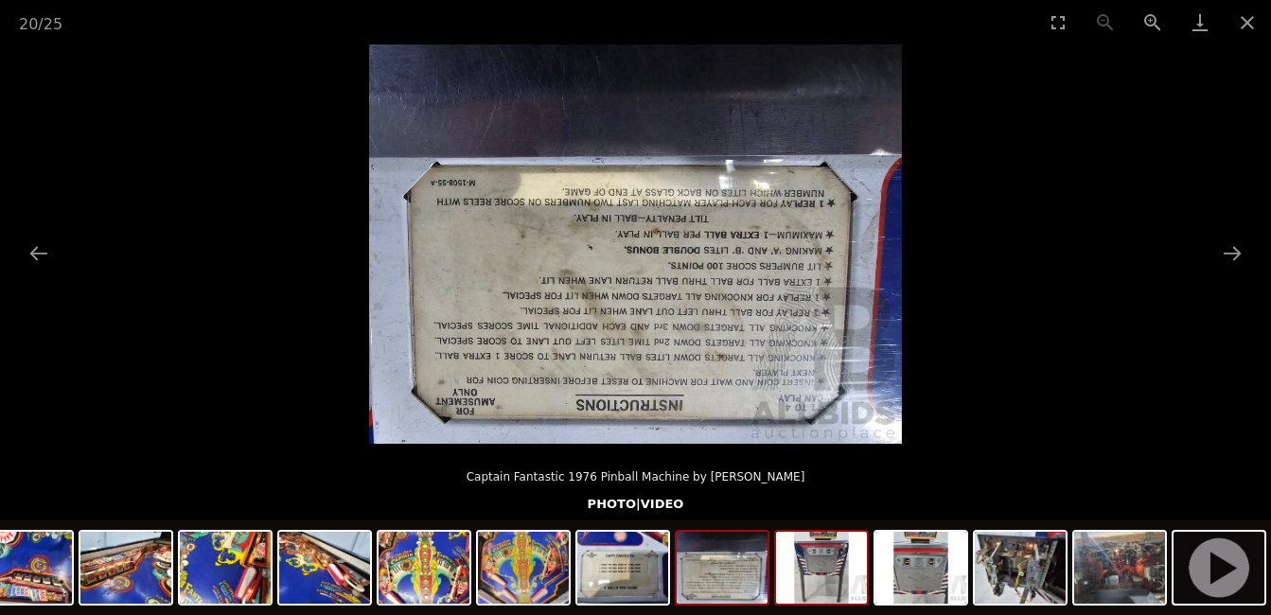
click at [837, 583] on img at bounding box center [821, 568] width 91 height 72
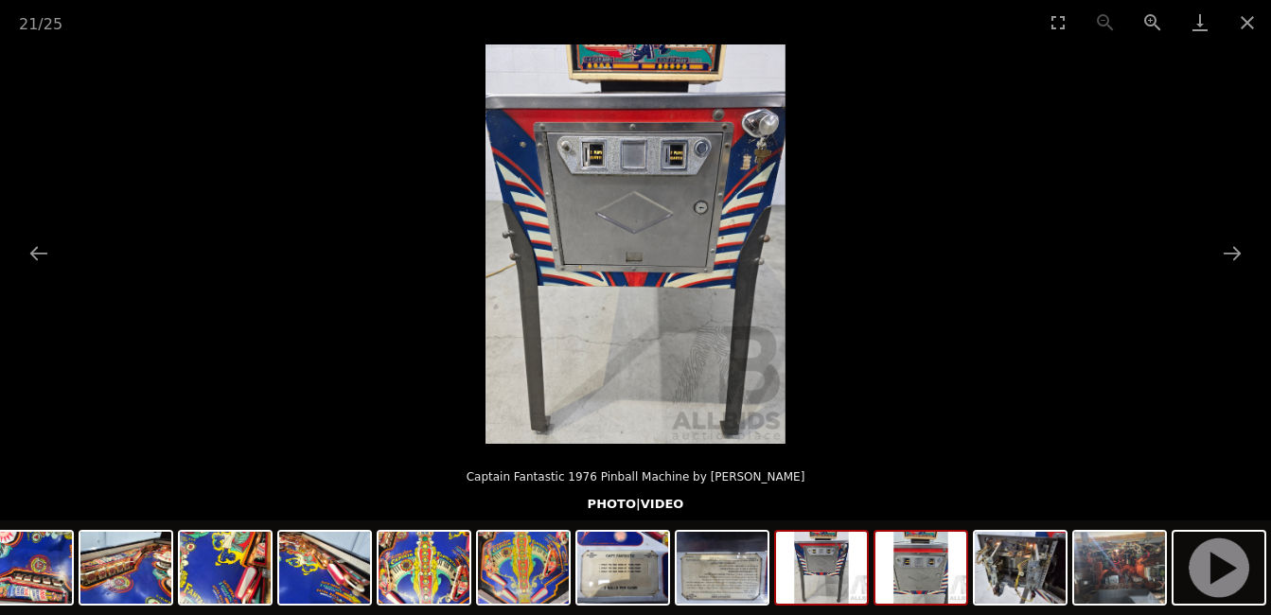
click at [916, 590] on img at bounding box center [920, 568] width 91 height 72
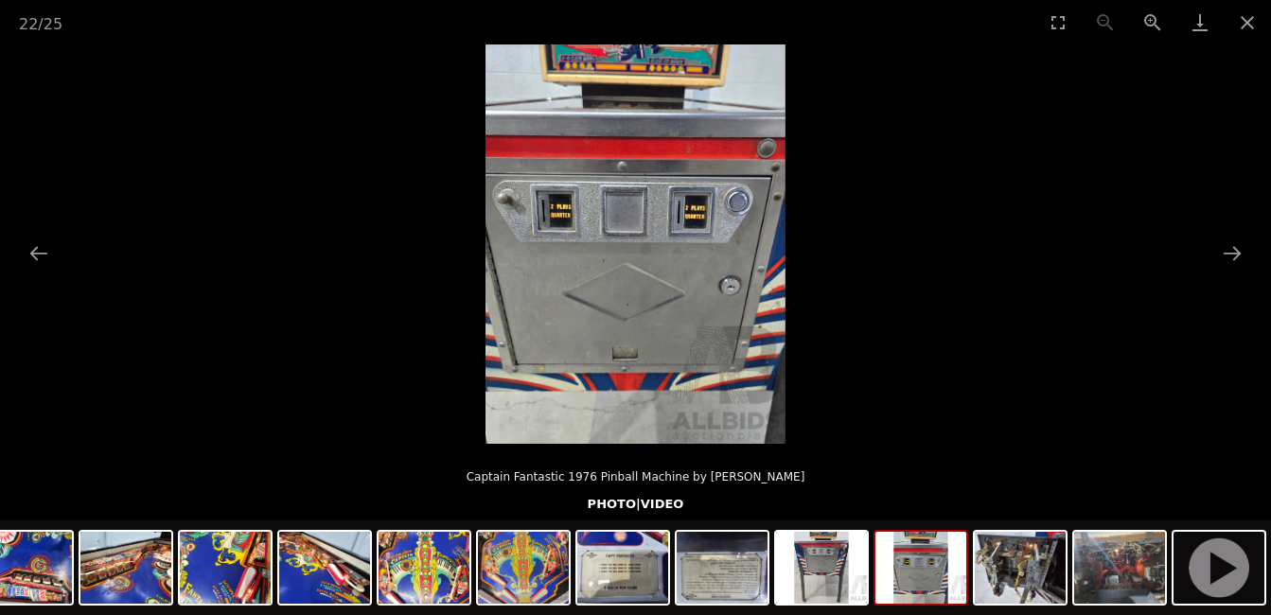
click at [918, 585] on img at bounding box center [920, 568] width 91 height 72
click at [1233, 581] on img at bounding box center [1218, 568] width 91 height 72
